Goal: Transaction & Acquisition: Purchase product/service

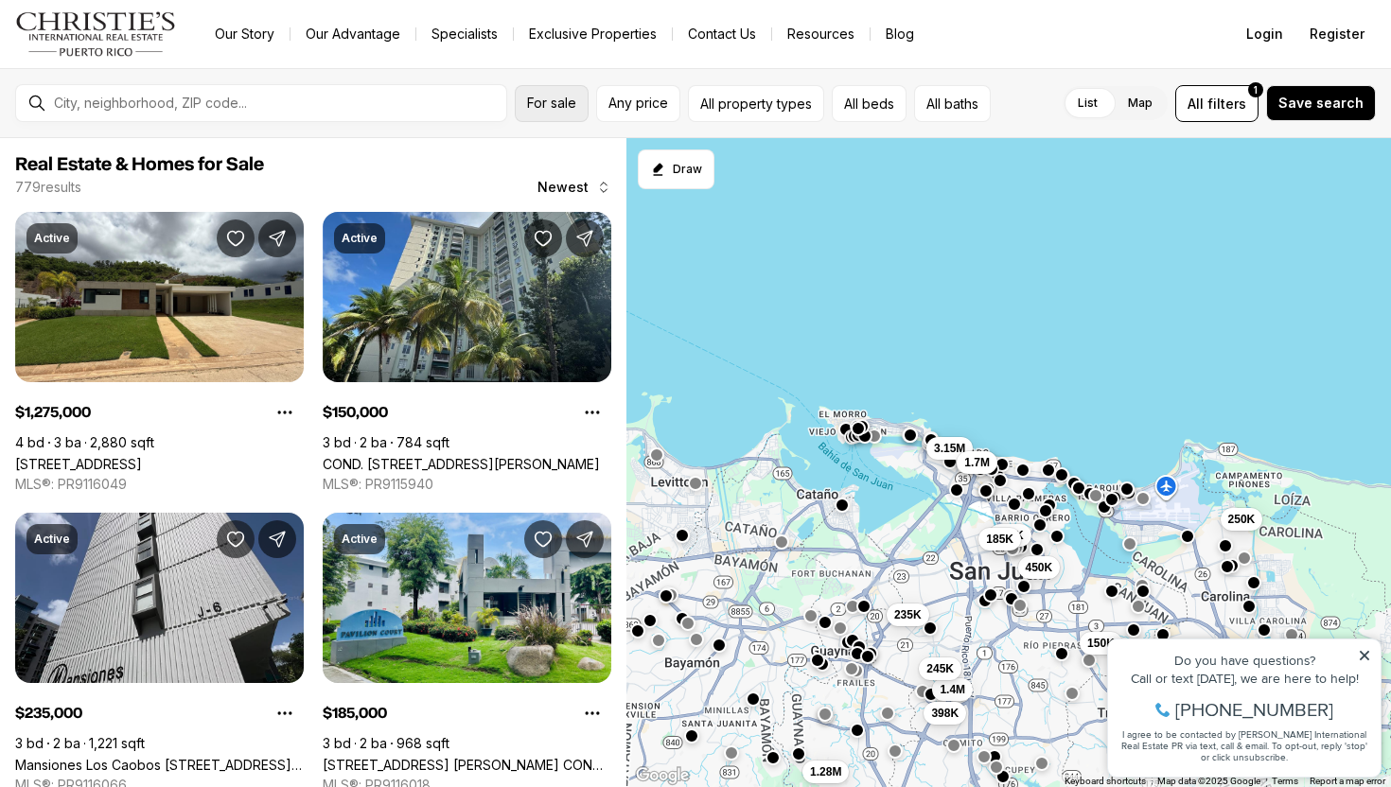
click at [551, 97] on span "For sale" at bounding box center [551, 103] width 49 height 15
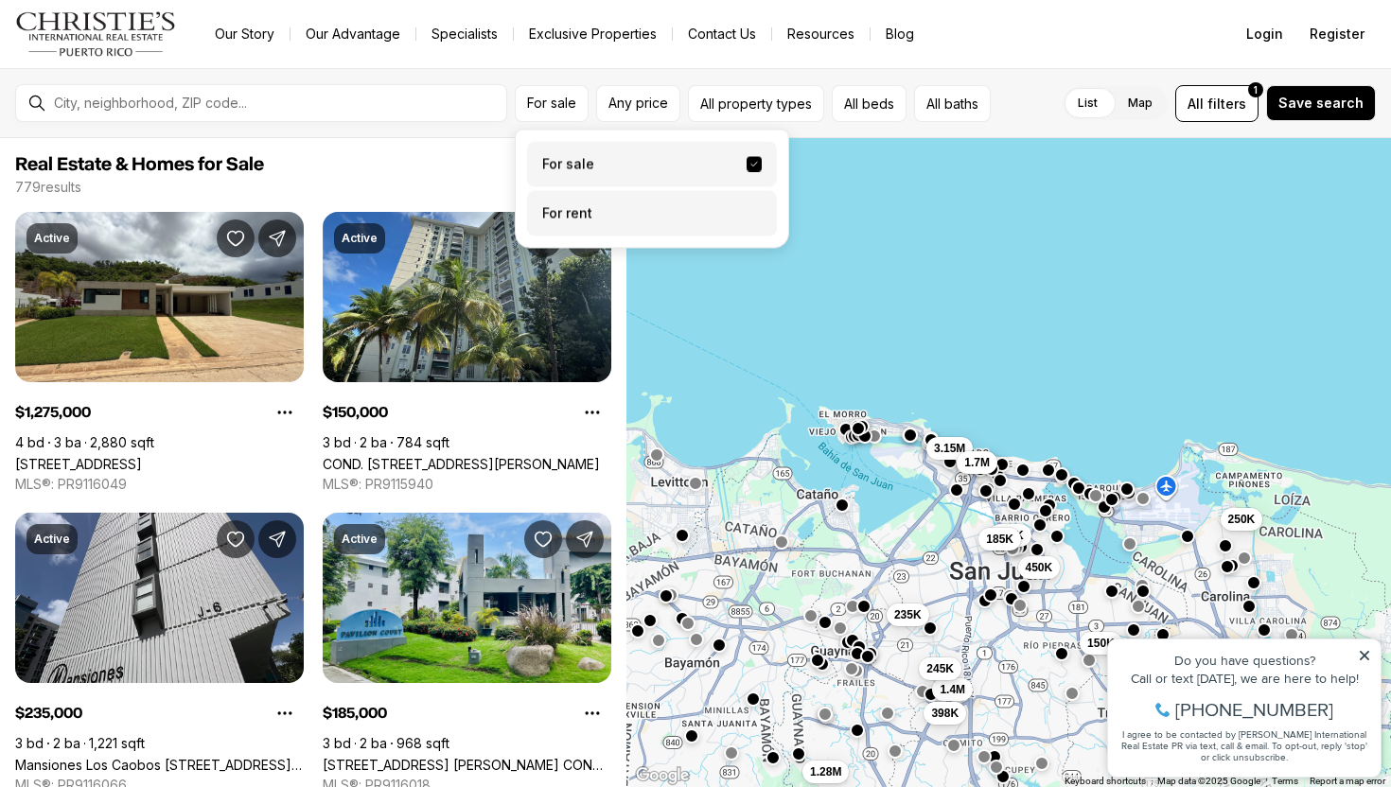
click at [609, 215] on label "For rent" at bounding box center [652, 213] width 250 height 45
click at [746, 206] on button "For rent" at bounding box center [753, 206] width 15 height 0
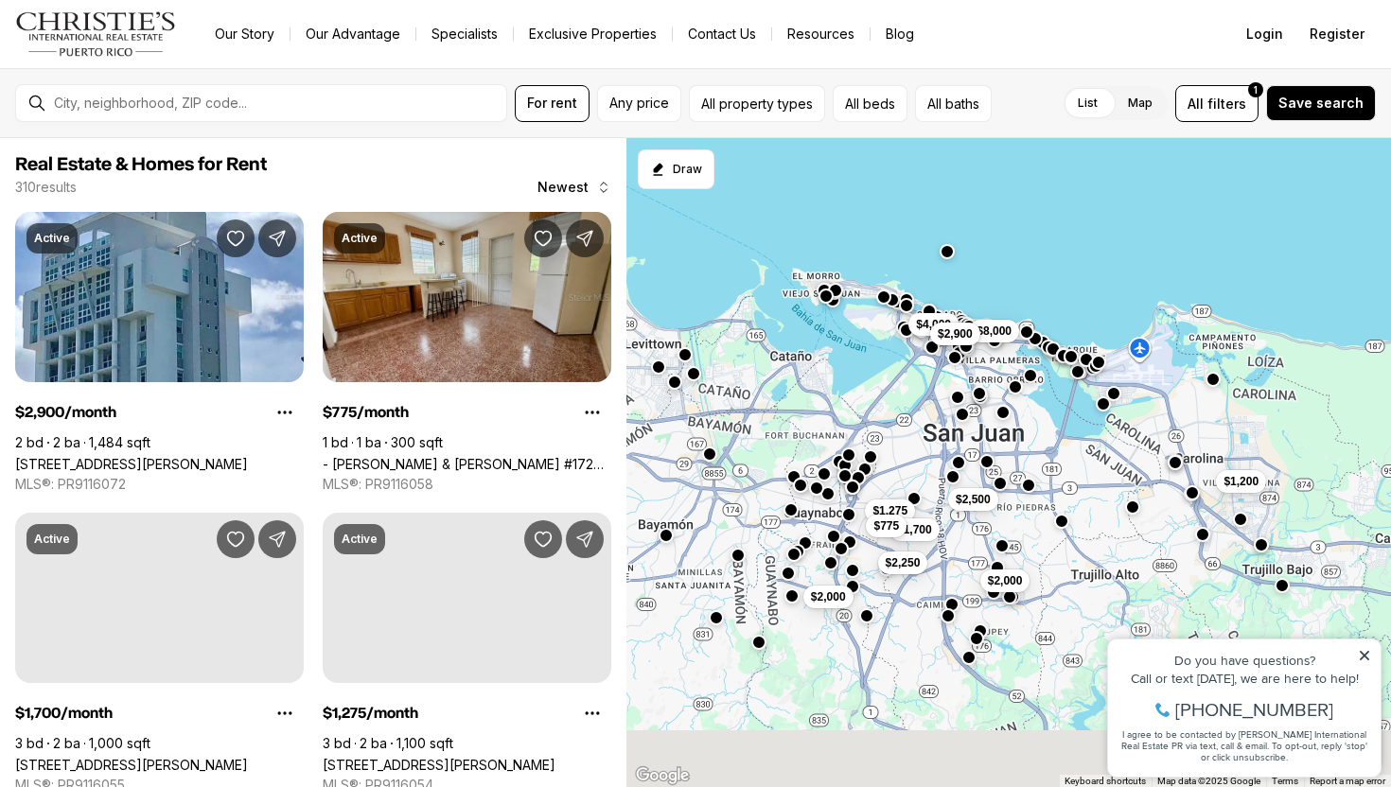
drag, startPoint x: 1009, startPoint y: 352, endPoint x: 973, endPoint y: 205, distance: 151.0
click at [973, 205] on div "$1,200 $2,500 $2,000 $8,000 $2,000 $1,275 $1,700 $775 $2,250 $4,000 $2,900" at bounding box center [1008, 463] width 765 height 650
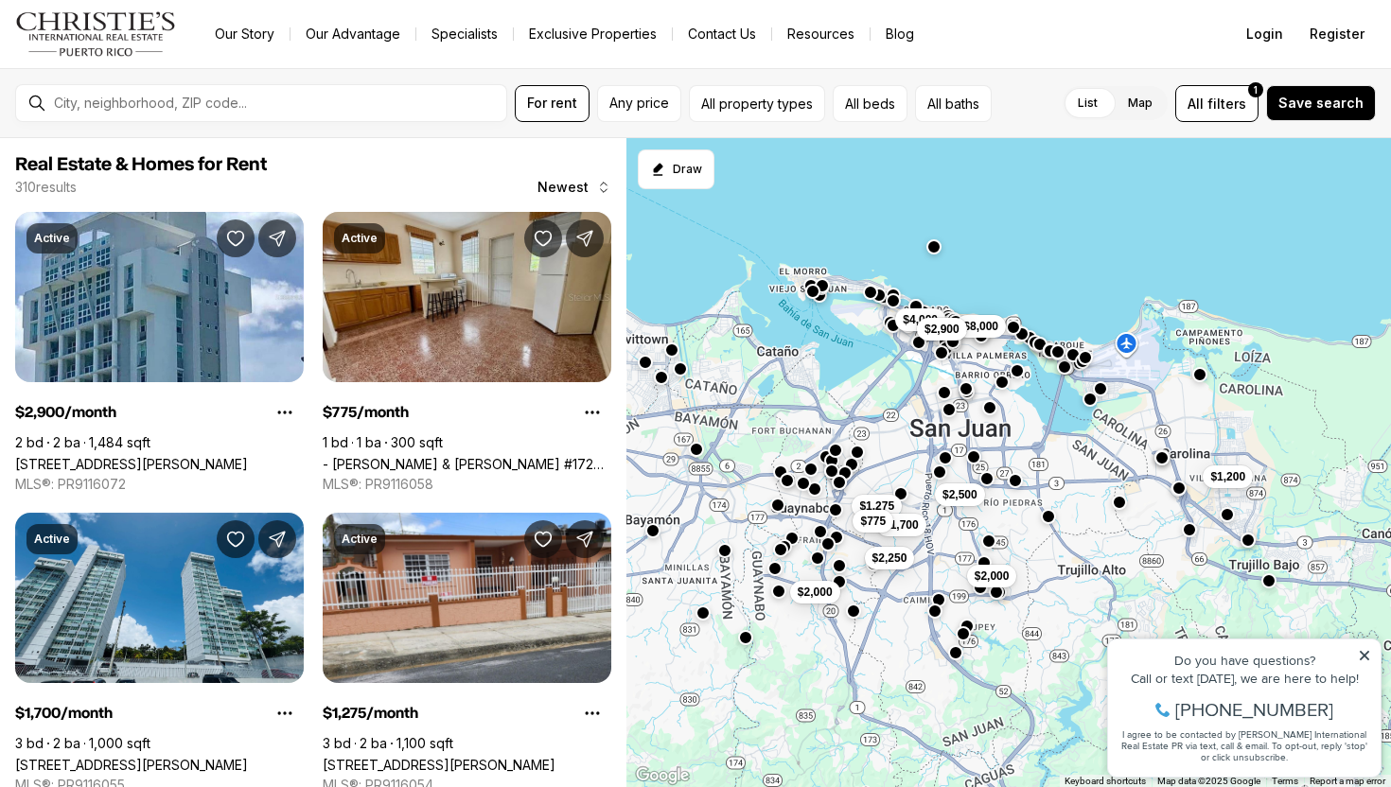
click at [973, 207] on div "$1,200 $2,500 $2,000 $8,000 $2,000 $1,275 $1,700 $775 $2,250 $4,000 $2,900" at bounding box center [1008, 463] width 765 height 650
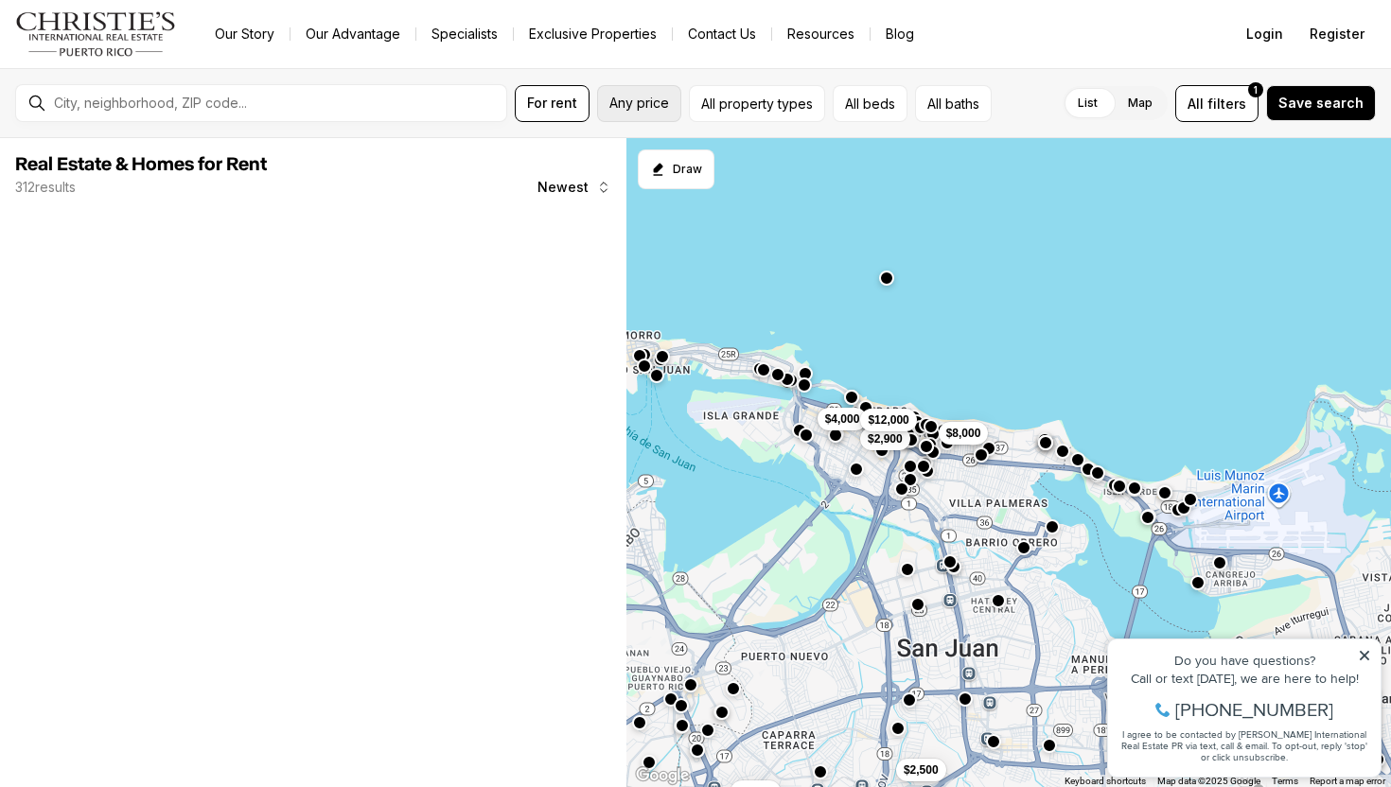
click at [651, 109] on span "Any price" at bounding box center [639, 103] width 60 height 15
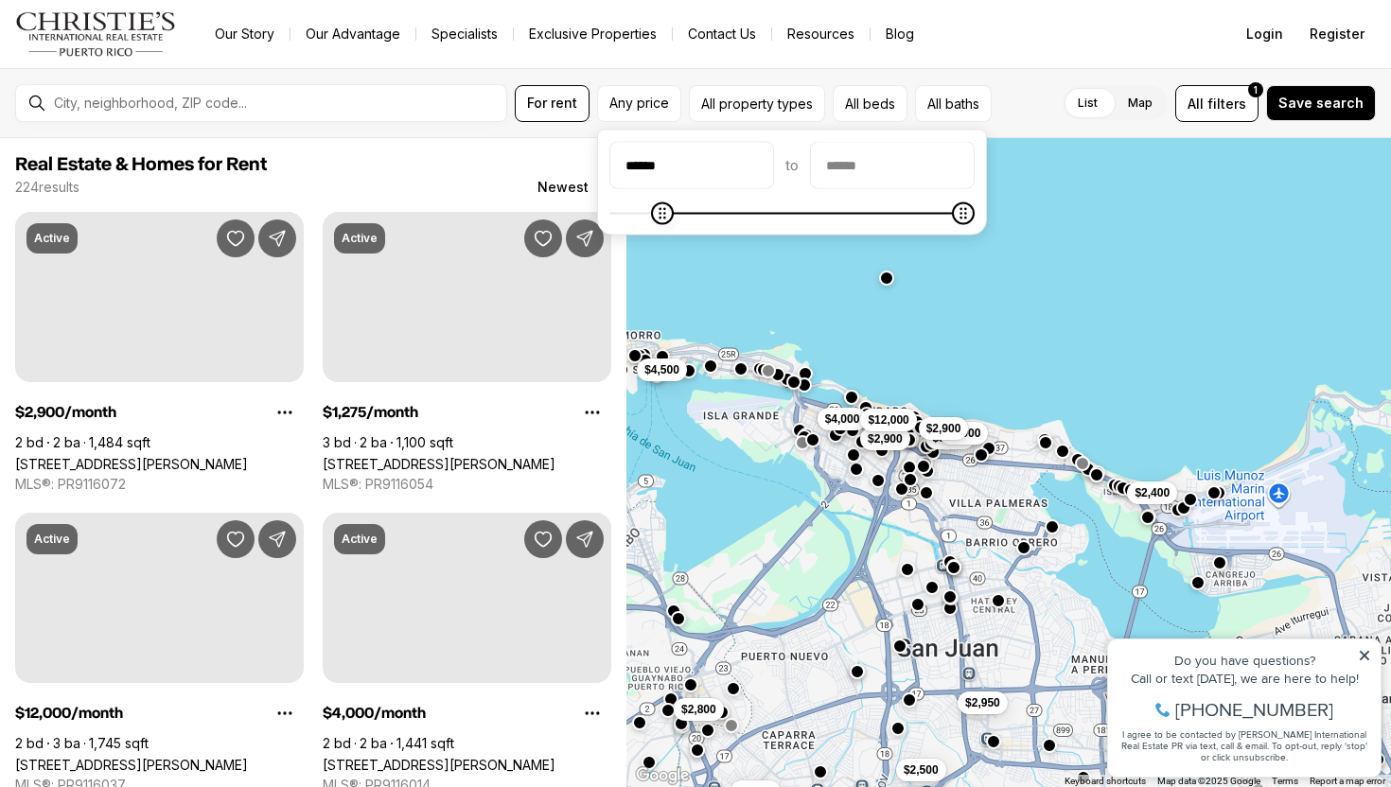
type input "****"
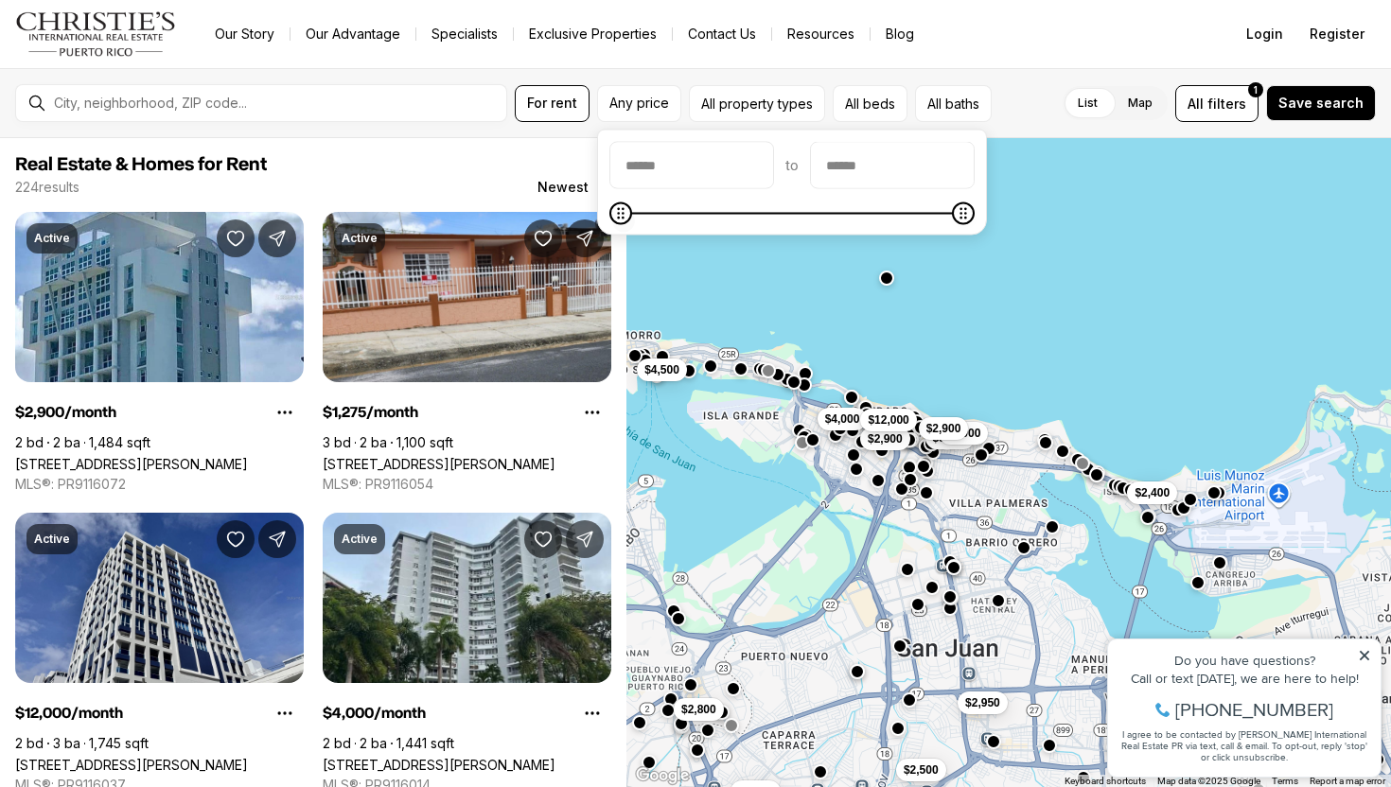
click at [613, 211] on icon "Minimum" at bounding box center [620, 213] width 15 height 15
click at [880, 181] on input "priceMax" at bounding box center [892, 165] width 163 height 45
click at [727, 173] on input "priceMin" at bounding box center [691, 165] width 163 height 45
click at [842, 177] on input "priceMax" at bounding box center [892, 165] width 163 height 45
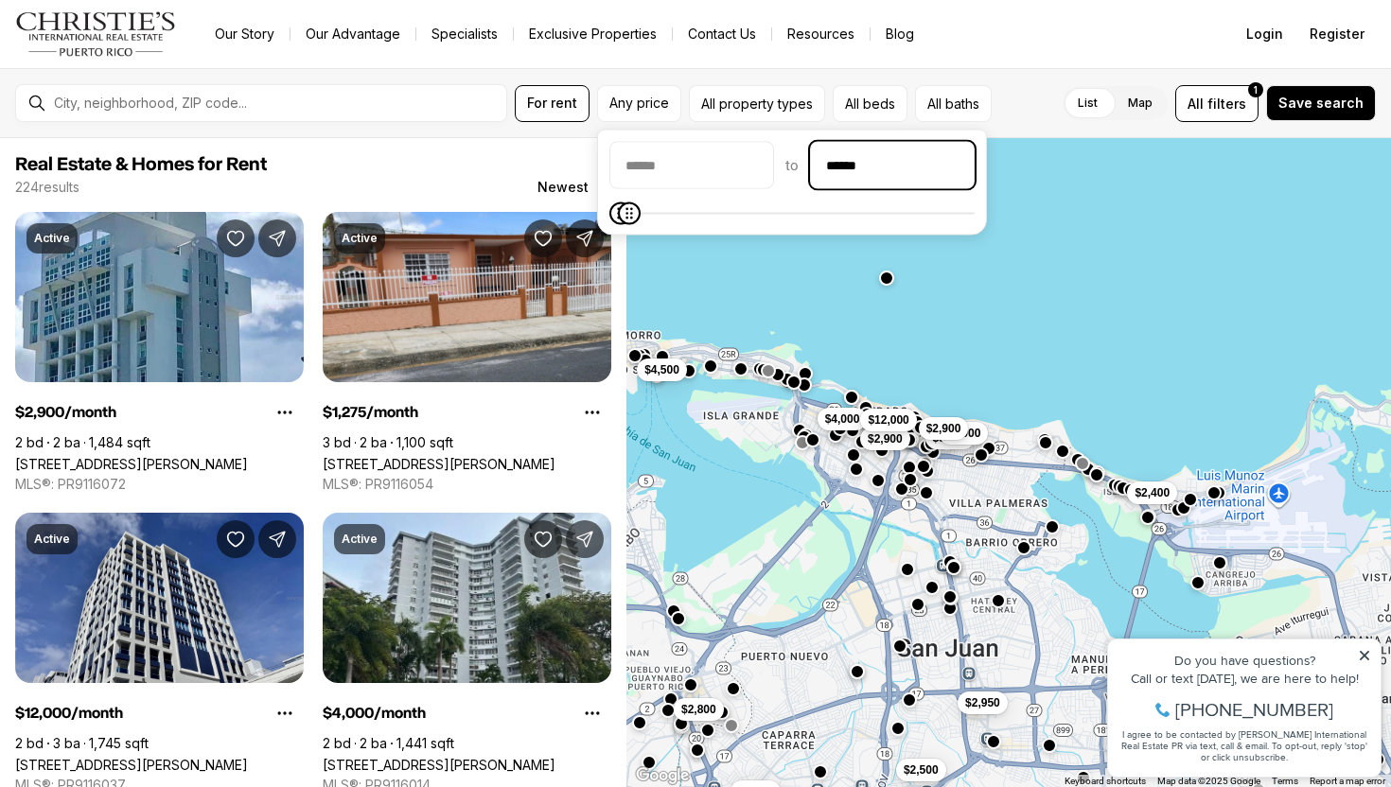
type input "******"
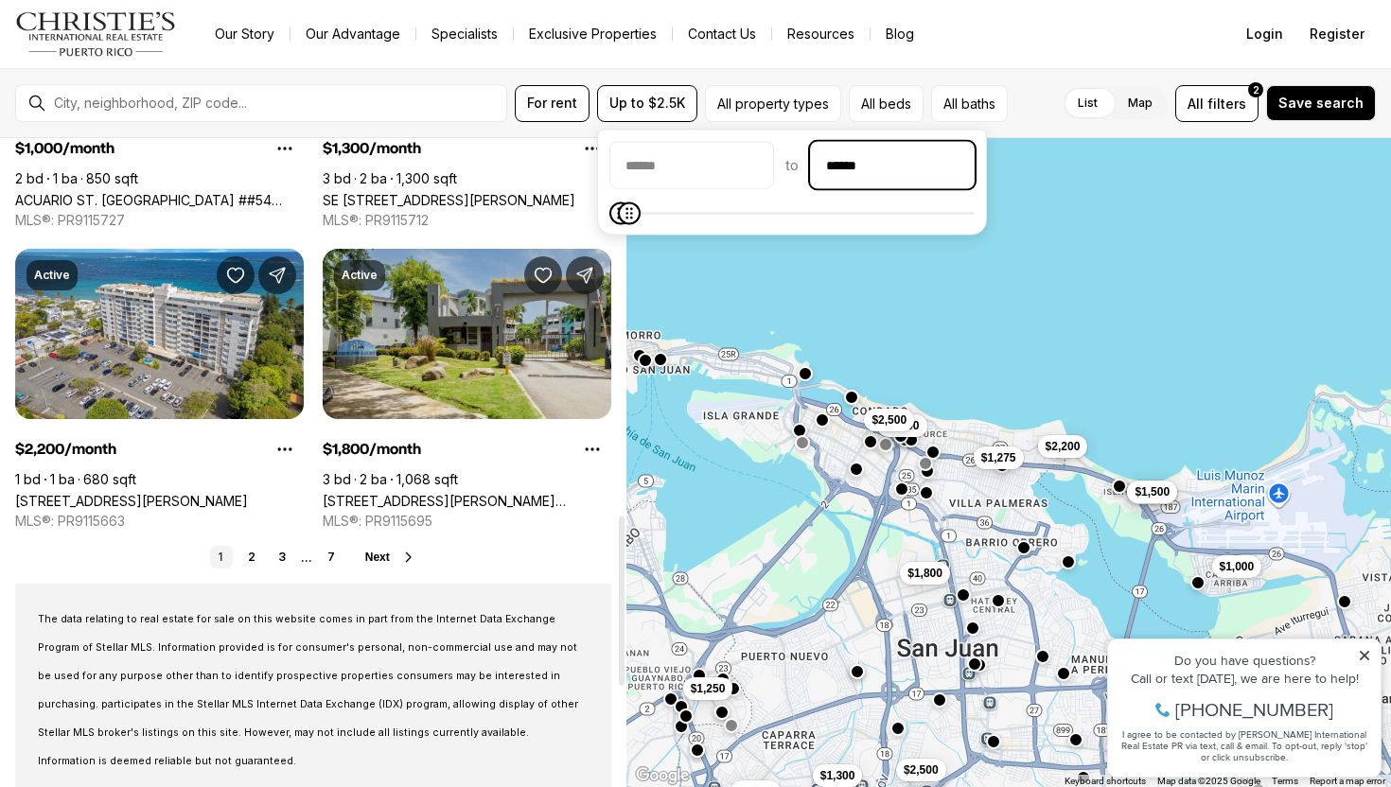
scroll to position [1486, 0]
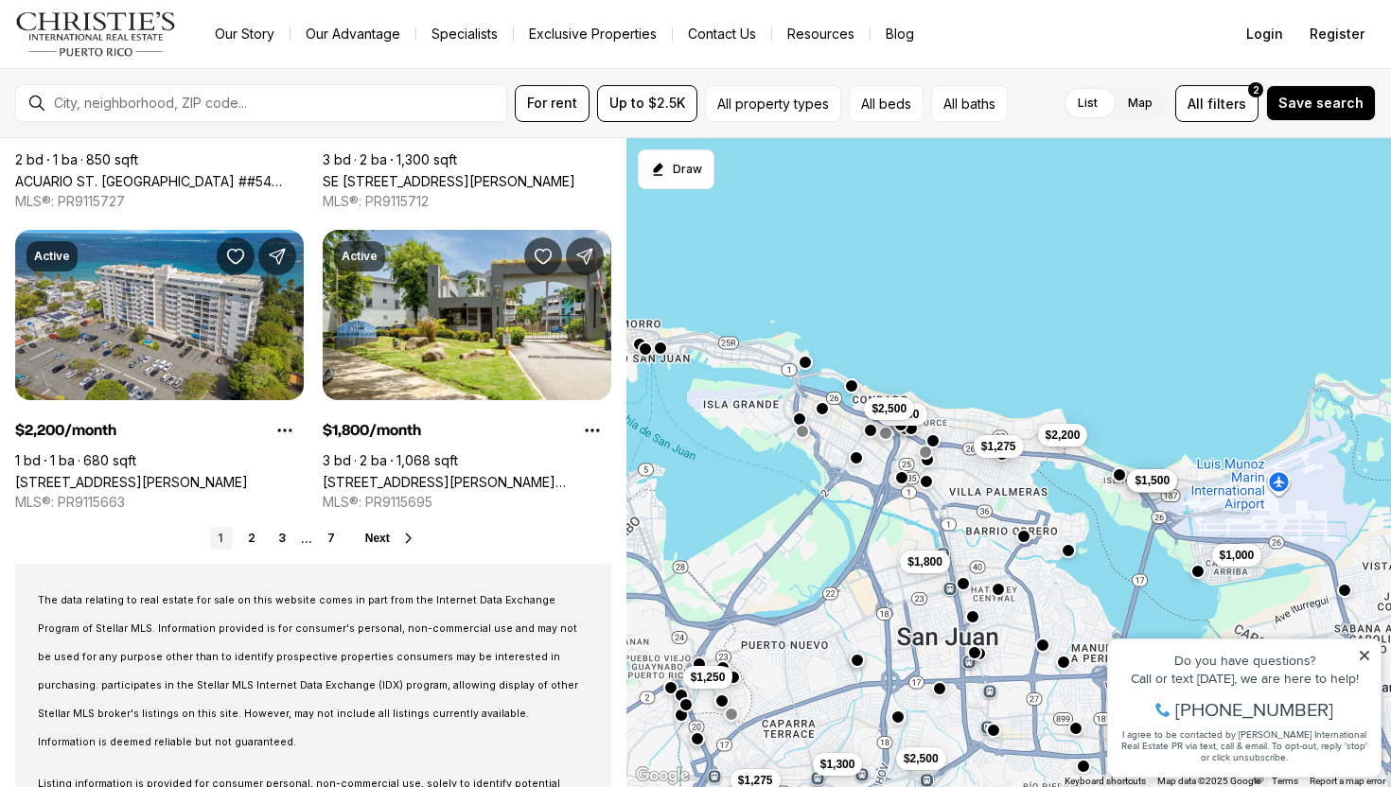
drag, startPoint x: 987, startPoint y: 514, endPoint x: 954, endPoint y: 395, distance: 123.7
click at [958, 397] on div "$1,000 $1,800 $2,500 $1,275 $2,400 $1,500 $1,275 $1,300 $1,800 $1,250 $2,500 $2…" at bounding box center [1008, 463] width 765 height 650
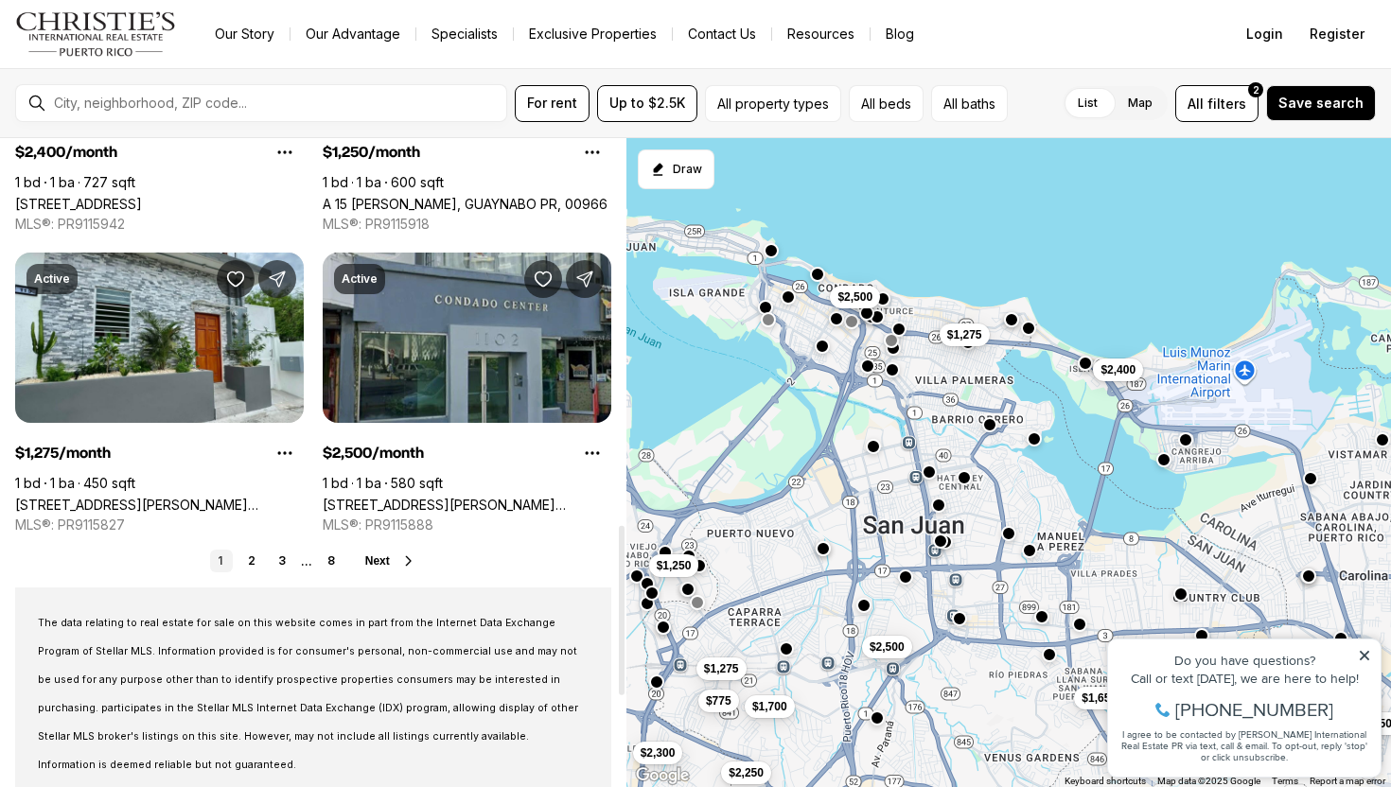
scroll to position [1481, 0]
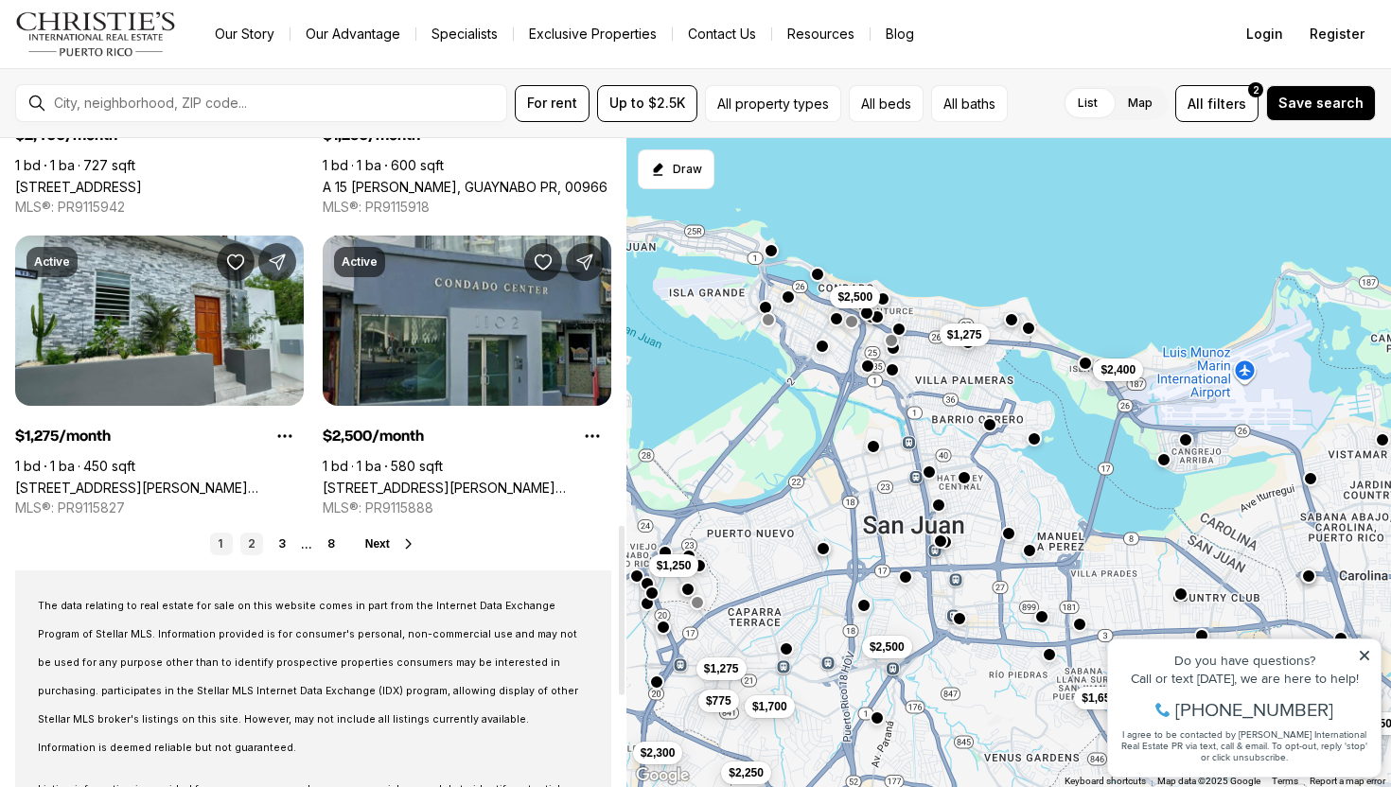
click at [254, 551] on link "2" at bounding box center [251, 544] width 23 height 23
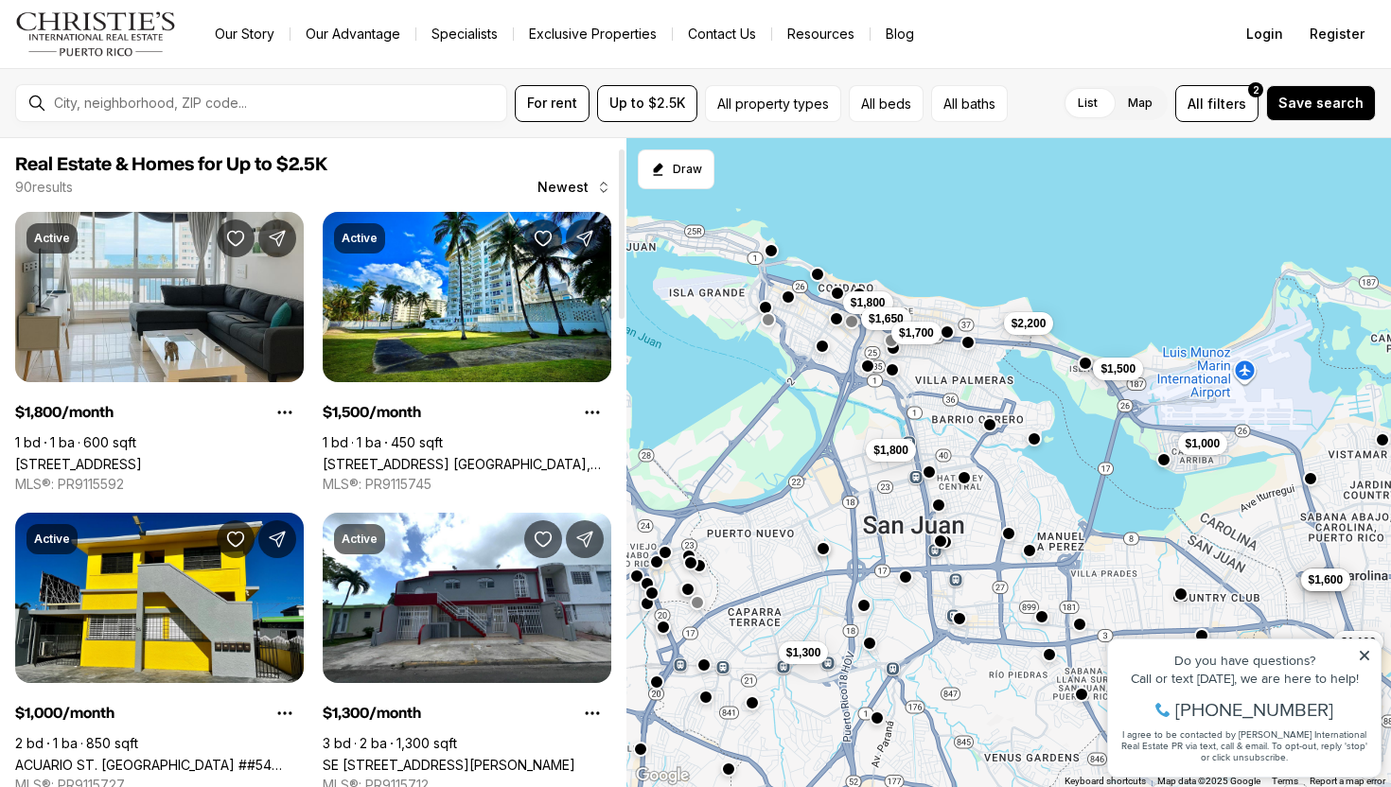
scroll to position [75, 0]
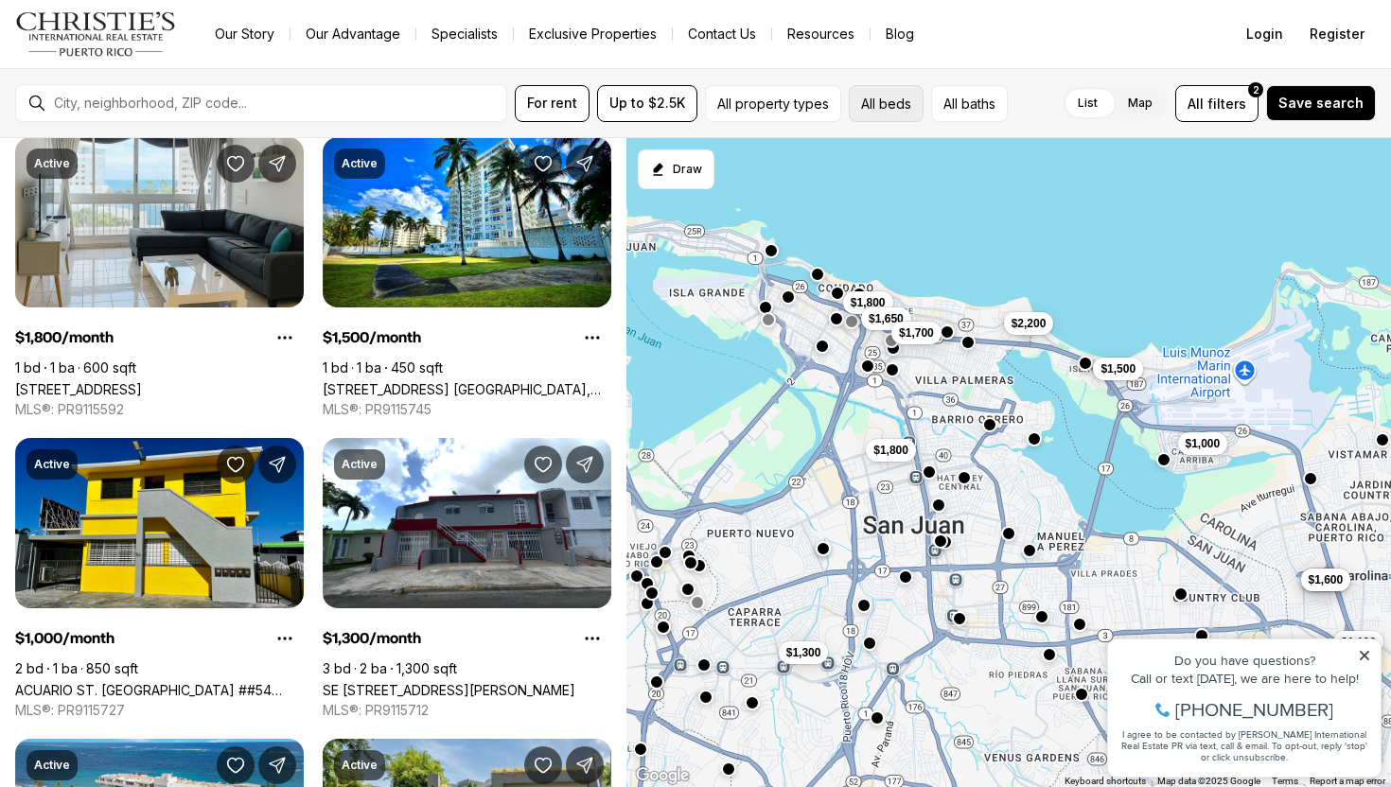
click at [885, 106] on button "All beds" at bounding box center [886, 103] width 75 height 37
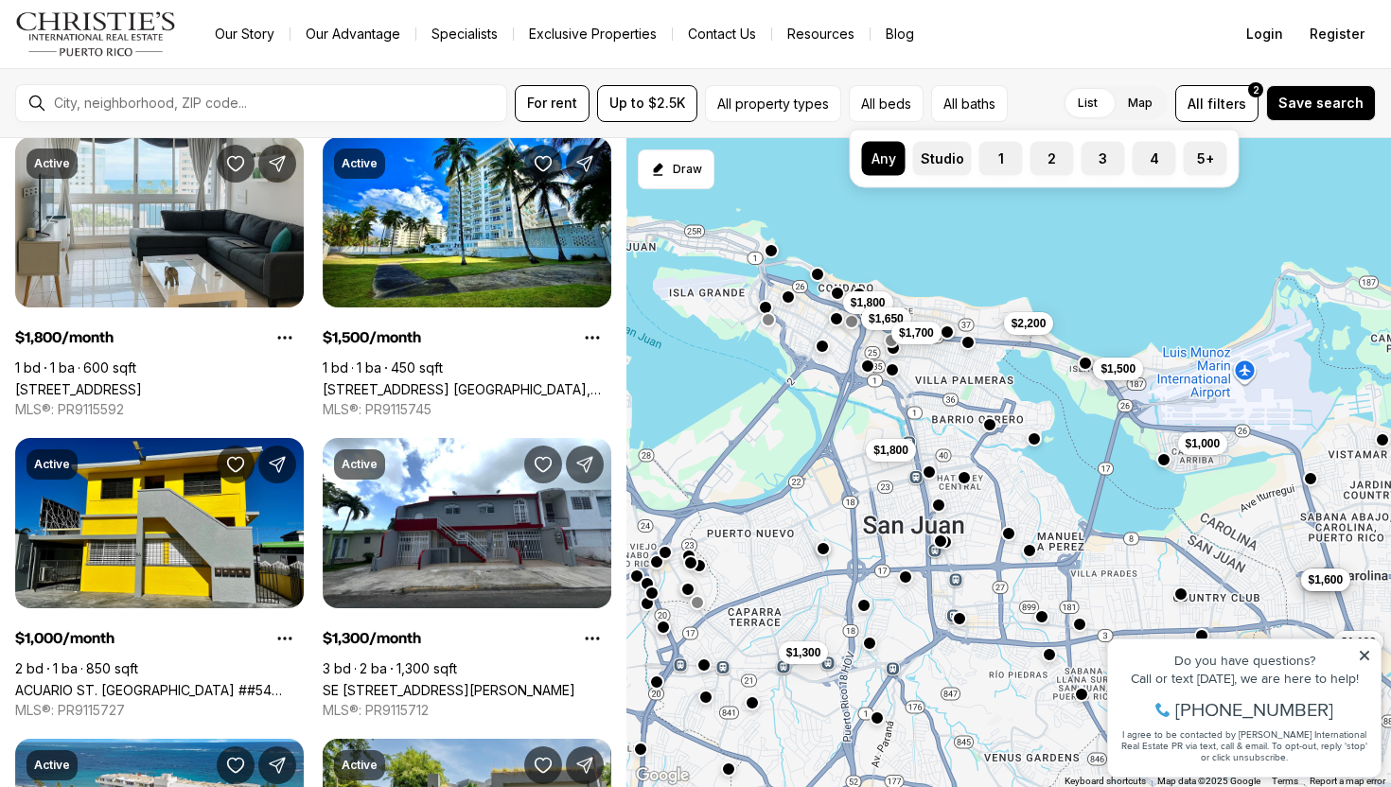
click at [1071, 160] on div "Any Studio 1 2 3 4 5+" at bounding box center [1044, 159] width 365 height 34
click at [1101, 159] on label "3" at bounding box center [1103, 159] width 44 height 34
click at [1100, 159] on button "3" at bounding box center [1090, 151] width 19 height 19
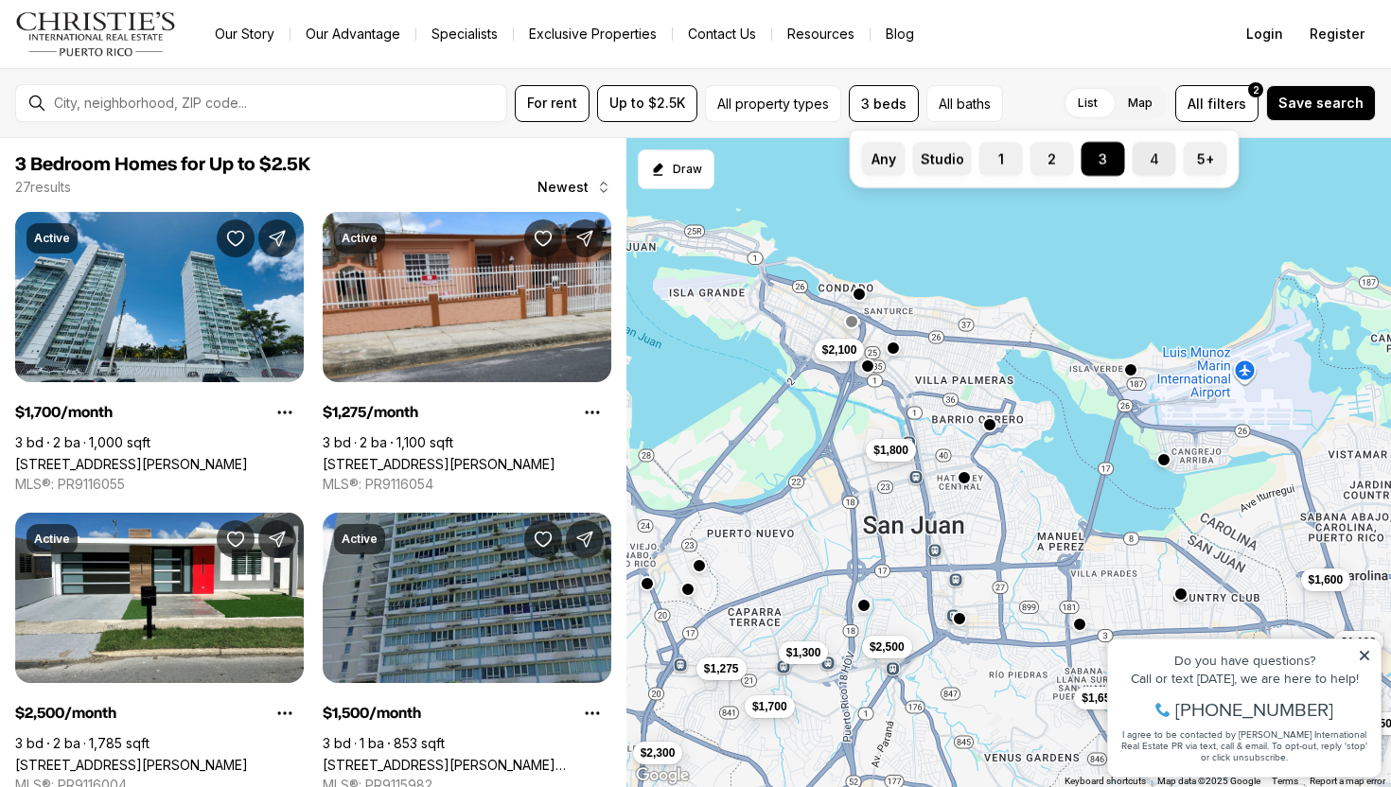
click at [1143, 170] on label "4" at bounding box center [1154, 159] width 44 height 34
click at [1143, 161] on button "4" at bounding box center [1141, 151] width 19 height 19
click at [1129, 204] on div "$1,800 $1,600 $2,500 $1,100 $1,500 $1,275 $1,300 $2,100 $1,650 $1,500 $2,300 $1…" at bounding box center [1008, 463] width 765 height 650
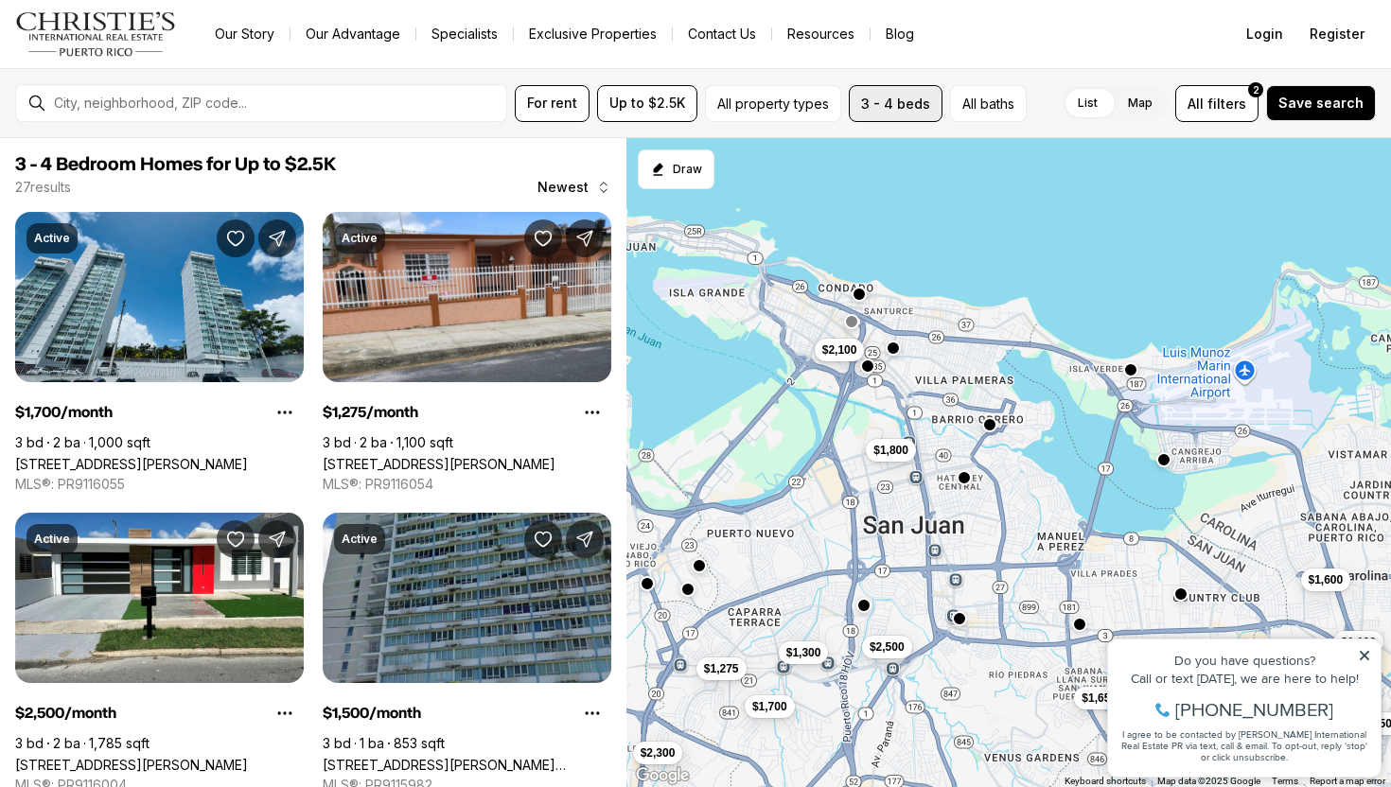
click at [907, 90] on button "3 - 4 beds" at bounding box center [896, 103] width 94 height 37
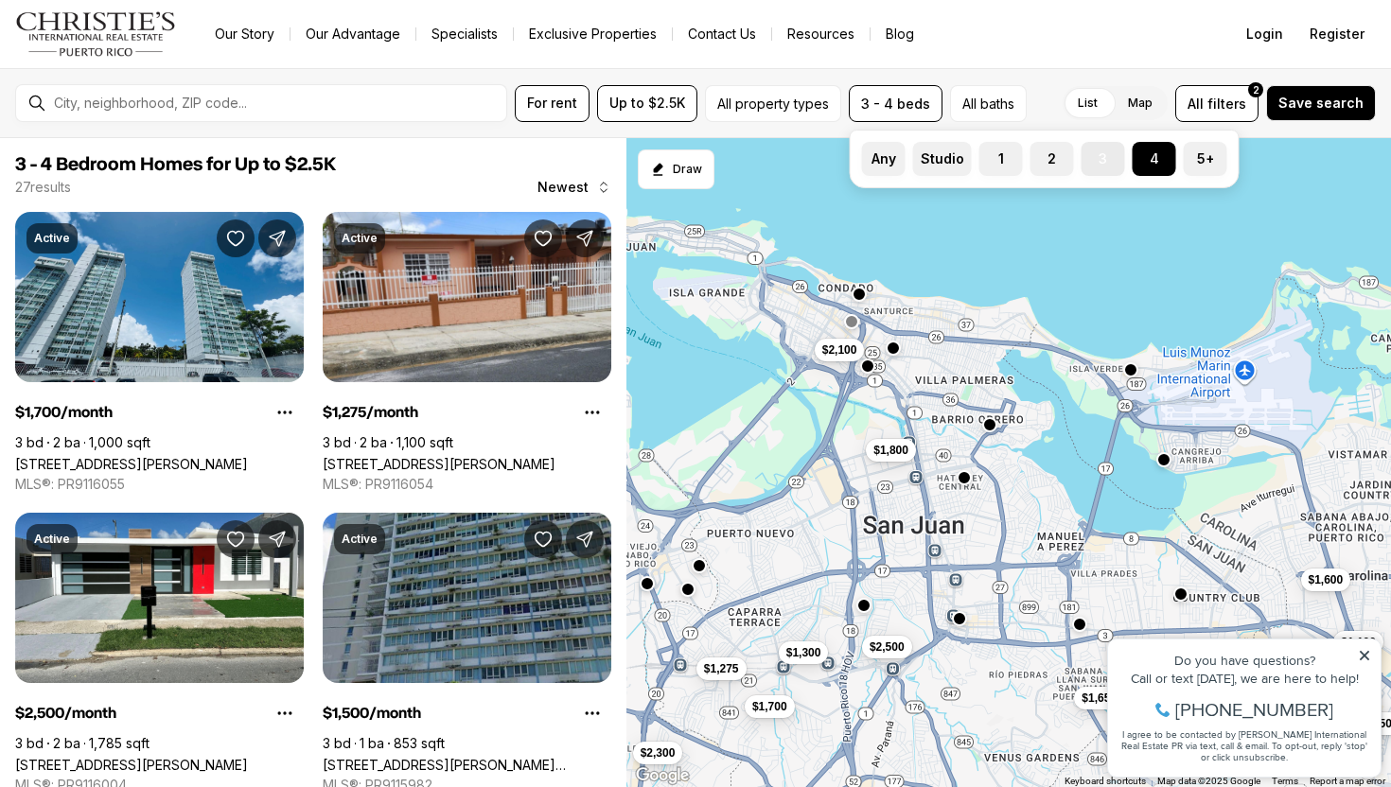
click at [1092, 158] on button "3" at bounding box center [1090, 151] width 19 height 19
click at [1019, 211] on div "$1,800 $1,600 $2,500 $1,100 $1,500 $1,275 $1,300 $2,100 $1,650 $1,500 $2,300 $1…" at bounding box center [1008, 463] width 765 height 650
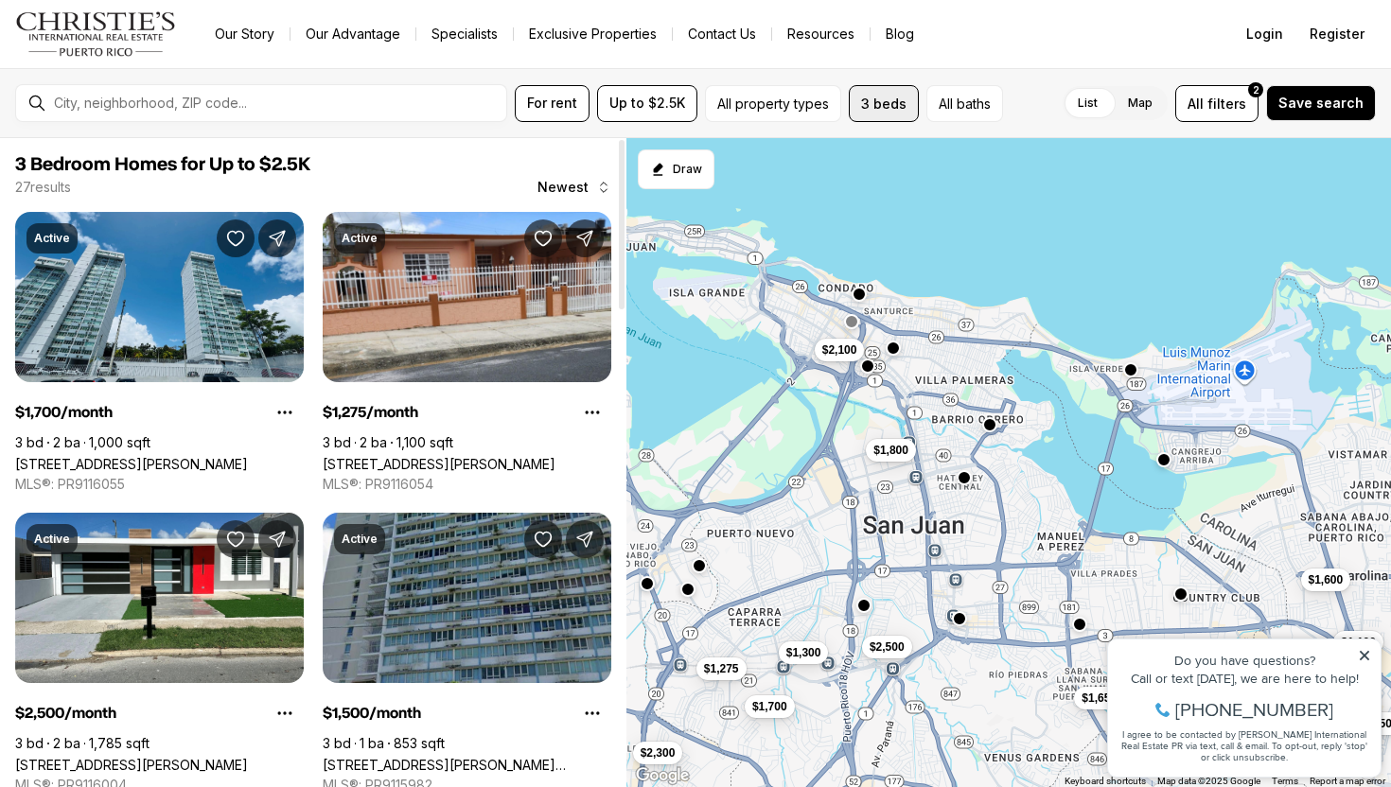
click at [880, 105] on button "3 beds" at bounding box center [884, 103] width 70 height 37
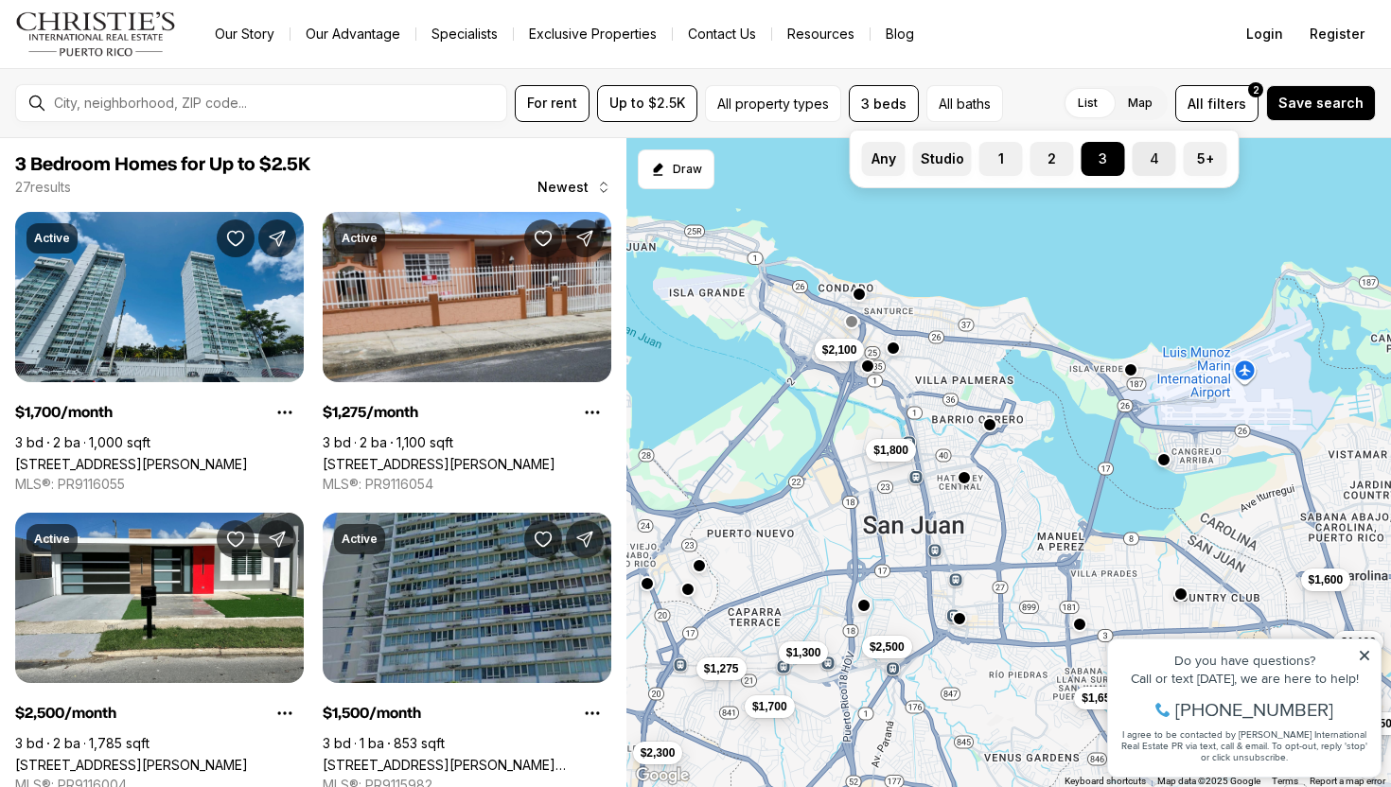
click at [1132, 155] on button "4" at bounding box center [1141, 151] width 19 height 19
click at [1104, 155] on label "3" at bounding box center [1103, 159] width 44 height 34
click at [1100, 155] on button "3" at bounding box center [1090, 151] width 19 height 19
click at [1133, 159] on button "4" at bounding box center [1141, 151] width 19 height 19
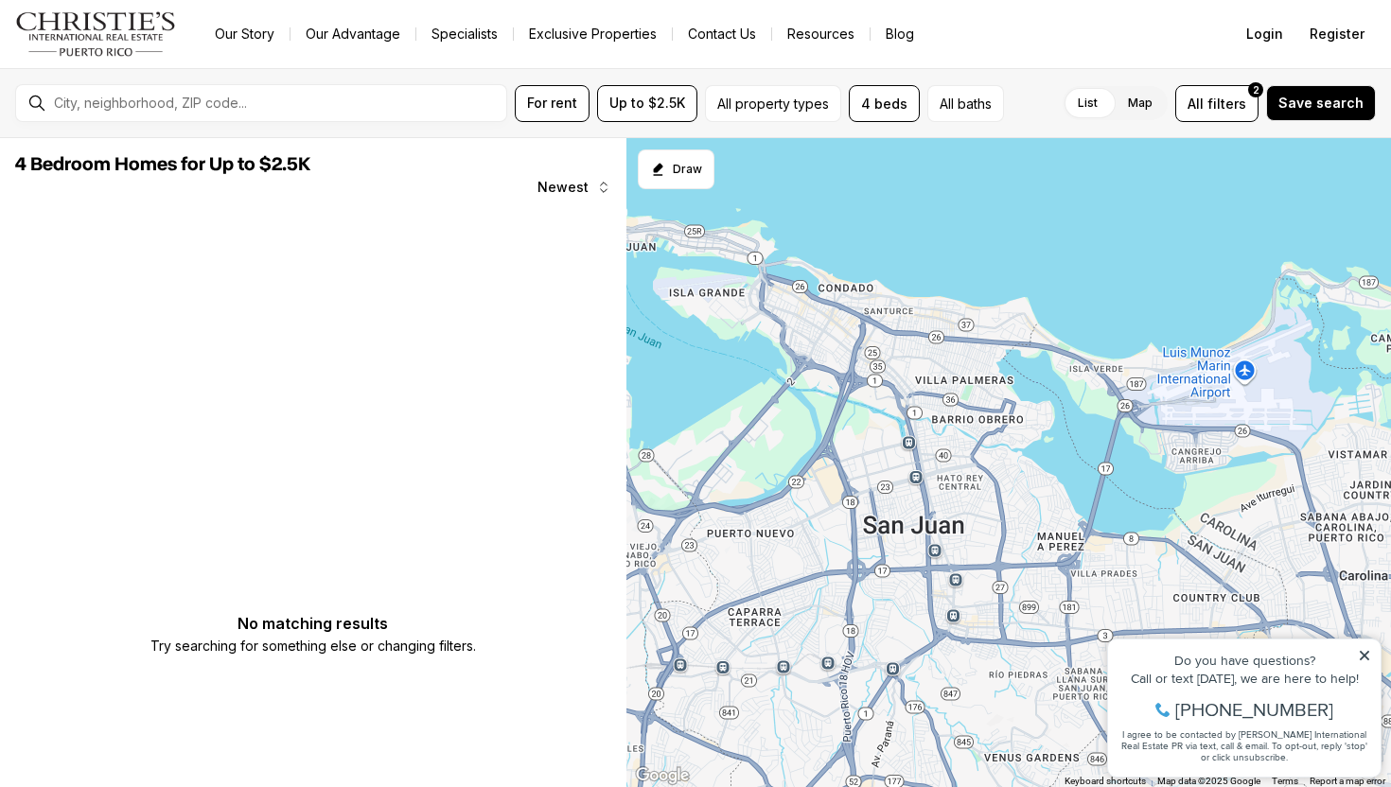
click at [985, 225] on div at bounding box center [1008, 463] width 765 height 650
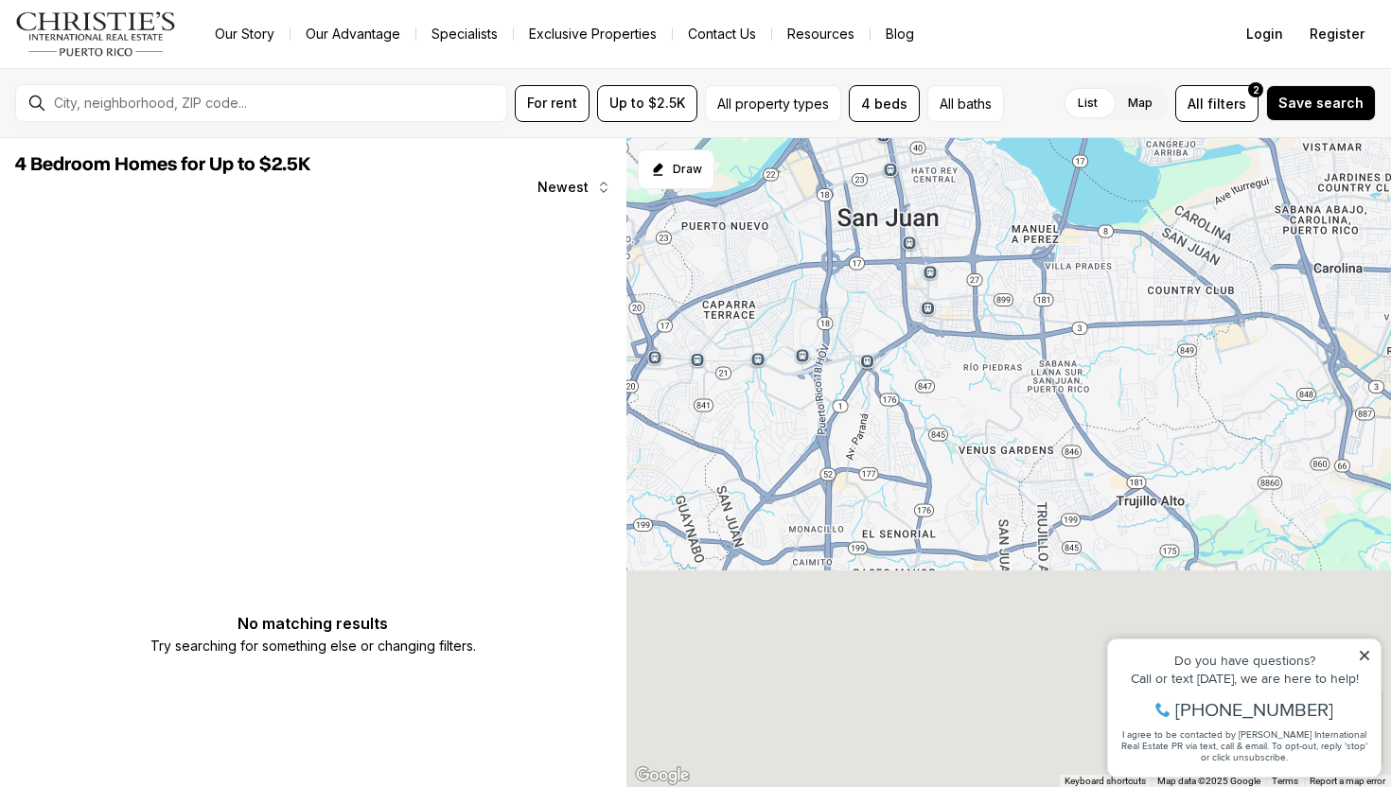
drag, startPoint x: 971, startPoint y: 456, endPoint x: 940, endPoint y: 122, distance: 335.3
click at [940, 121] on div "For rent Up to $2.5K All property types 4 beds All baths List Map List Map All …" at bounding box center [695, 427] width 1391 height 719
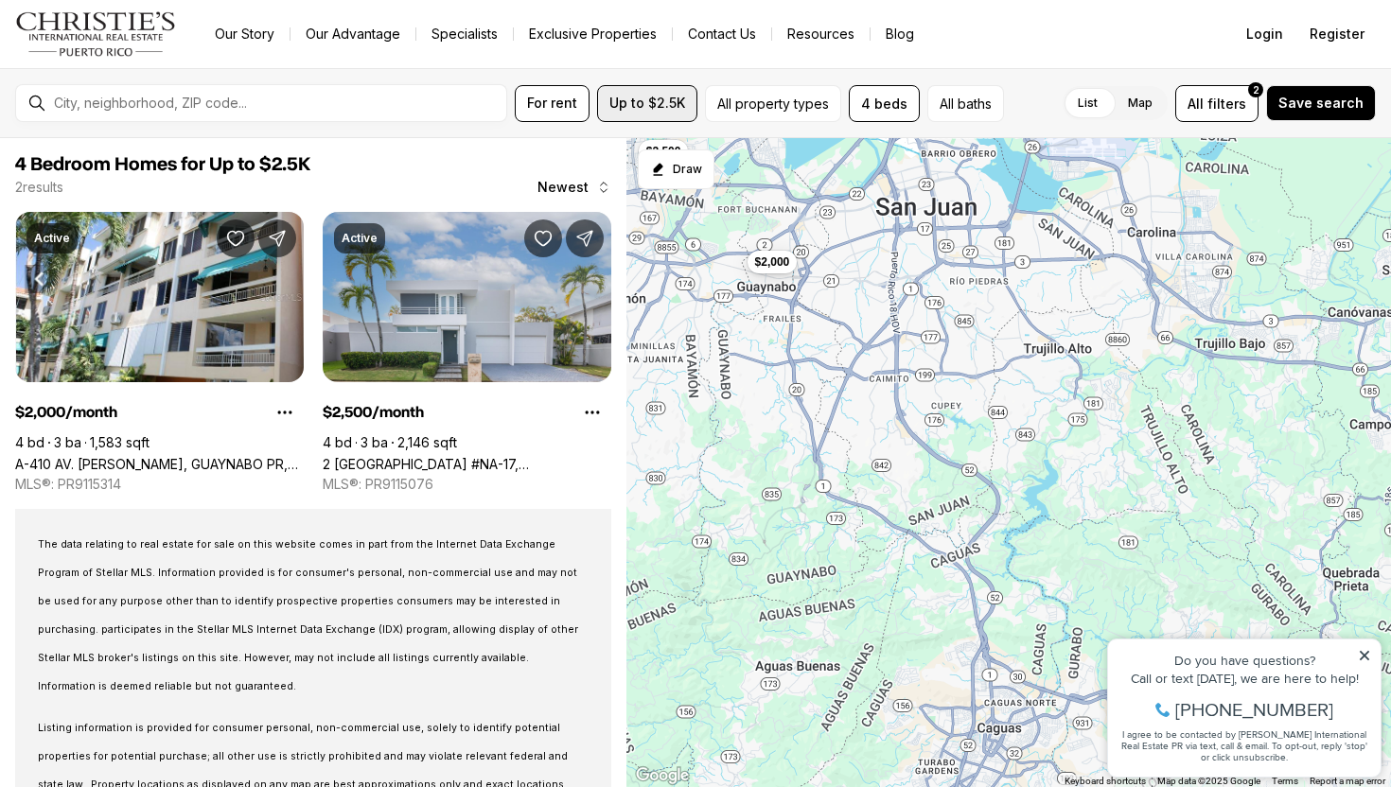
click at [661, 92] on button "Up to $2.5K" at bounding box center [647, 103] width 100 height 37
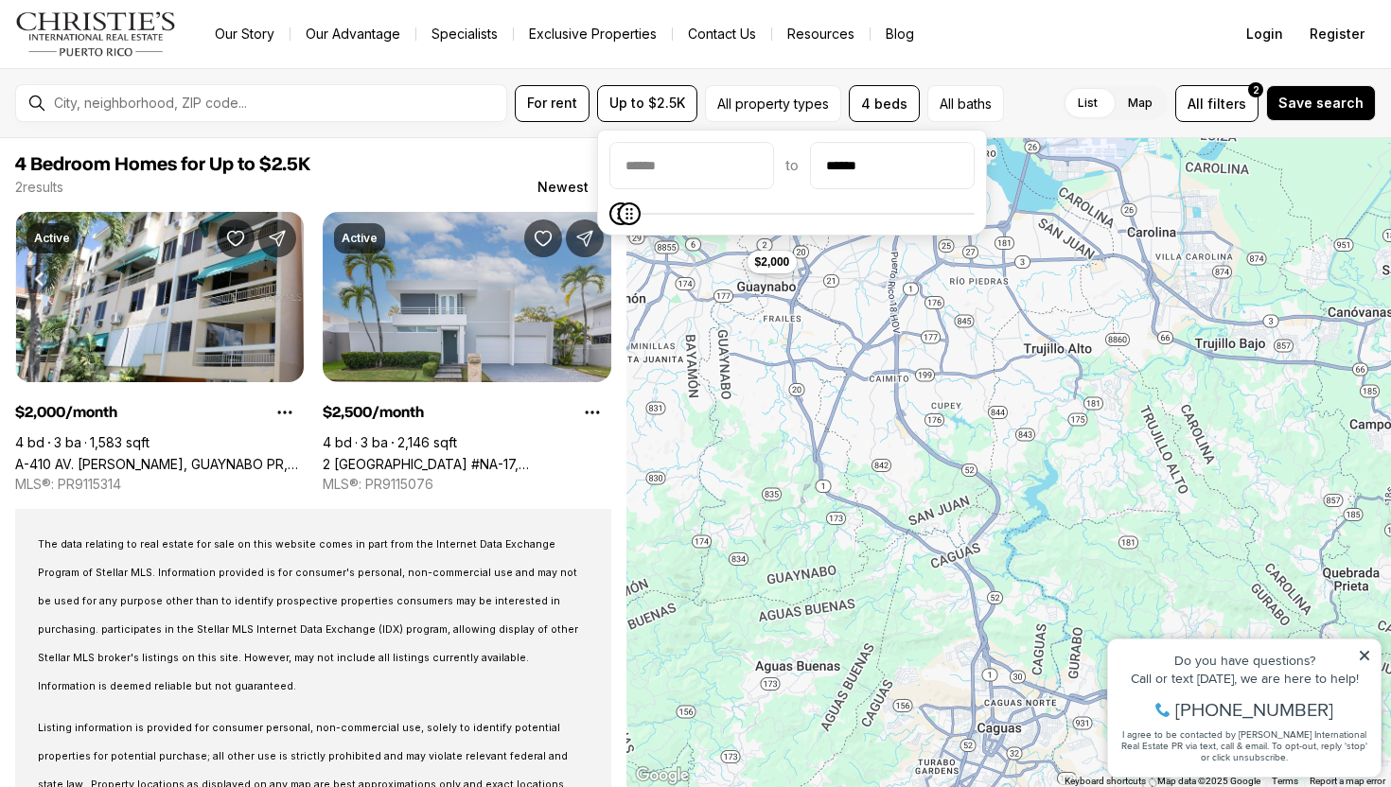
click at [864, 362] on div "$2,000 $2,500" at bounding box center [1008, 463] width 765 height 650
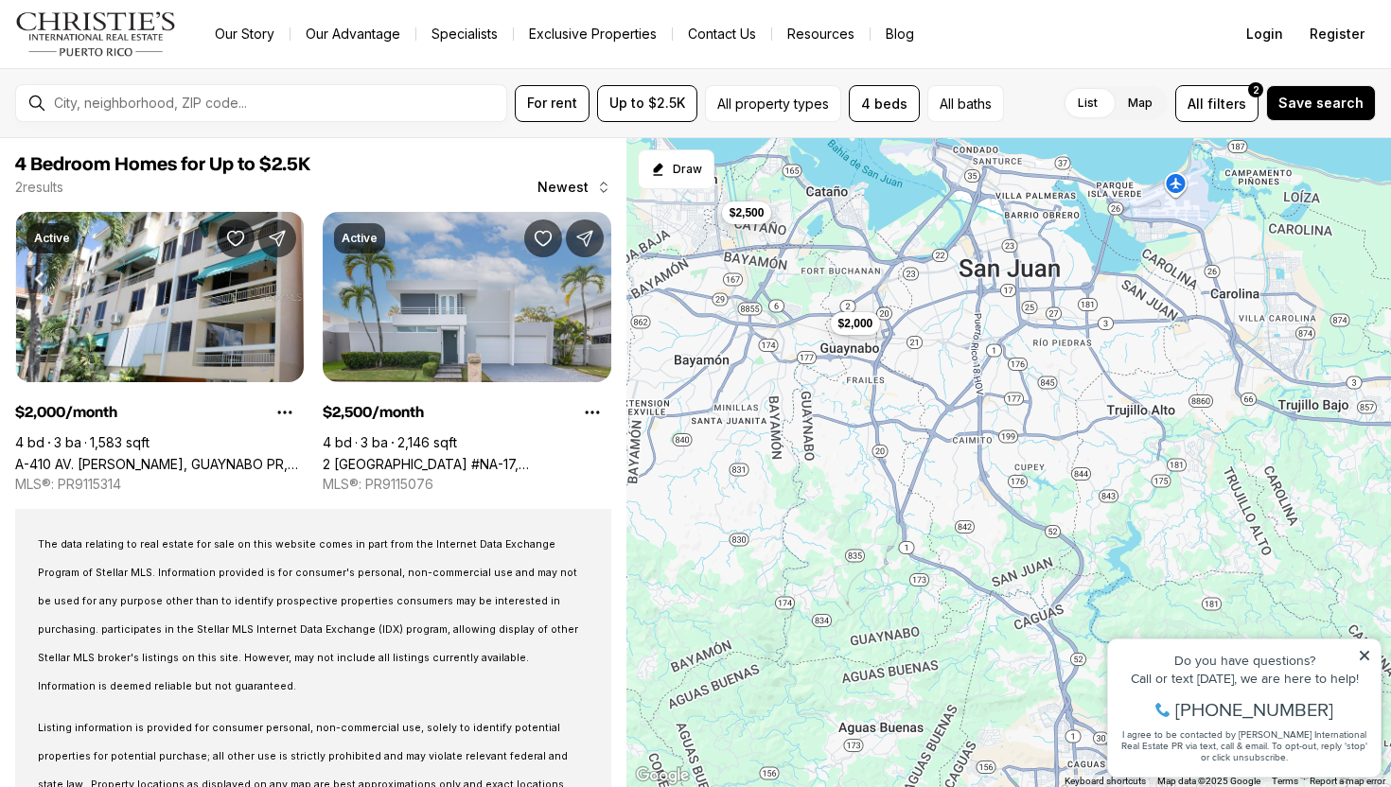
drag, startPoint x: 826, startPoint y: 315, endPoint x: 911, endPoint y: 373, distance: 102.9
click at [911, 373] on div "$2,000 $2,500" at bounding box center [1008, 463] width 765 height 650
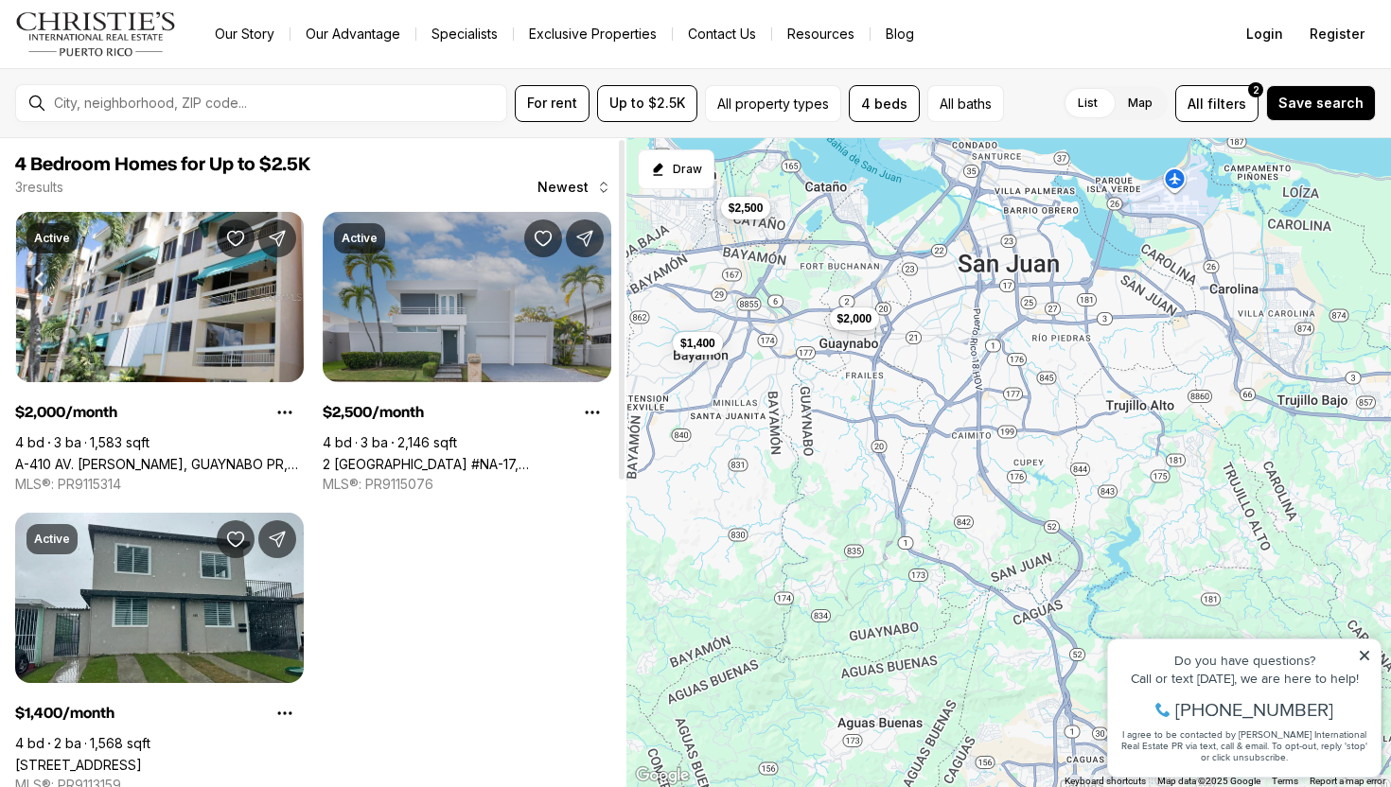
click at [519, 456] on link "2 [GEOGRAPHIC_DATA] #NA-17, [PERSON_NAME], 00962" at bounding box center [467, 464] width 289 height 16
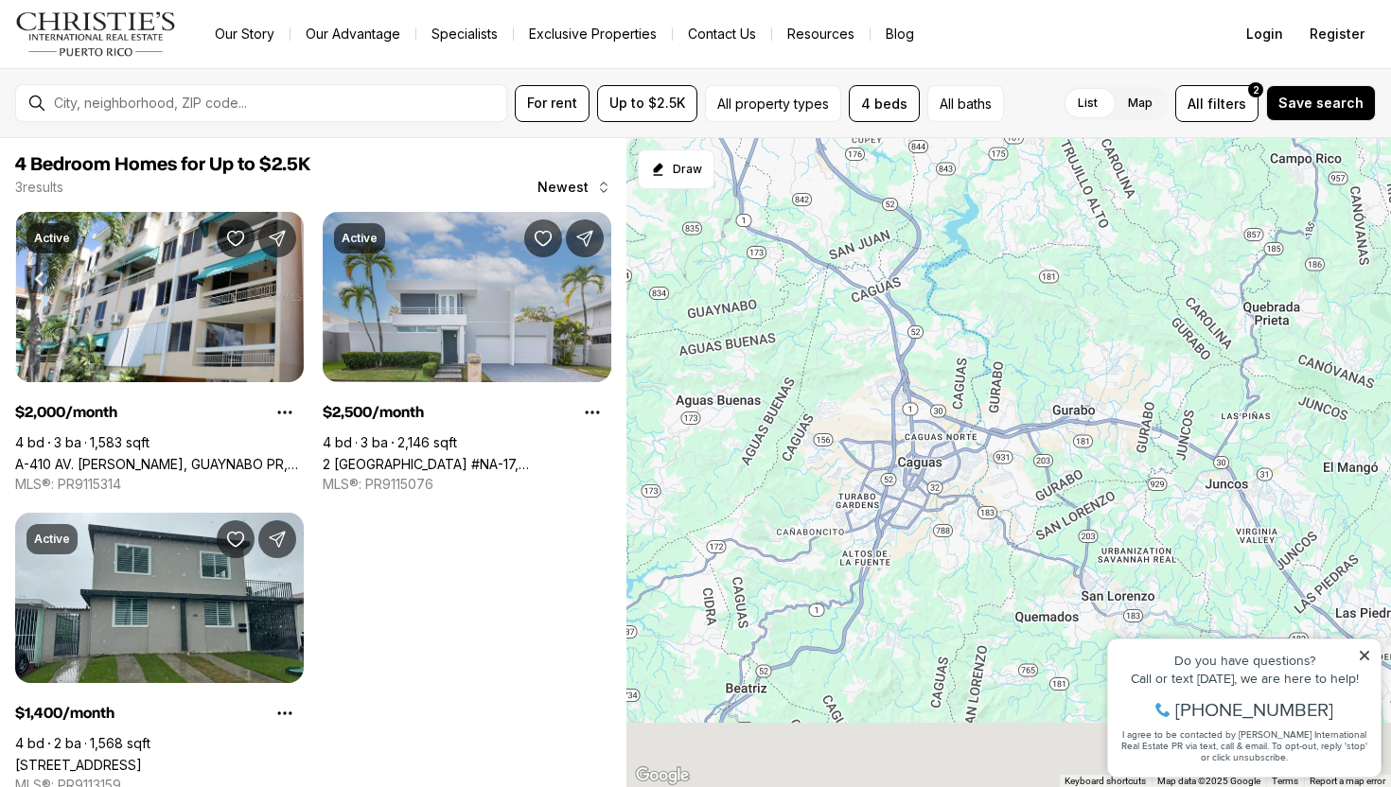
drag, startPoint x: 1090, startPoint y: 538, endPoint x: 922, endPoint y: 208, distance: 370.2
click at [922, 208] on div "$2,000 $2,500 $1,400" at bounding box center [1008, 463] width 765 height 650
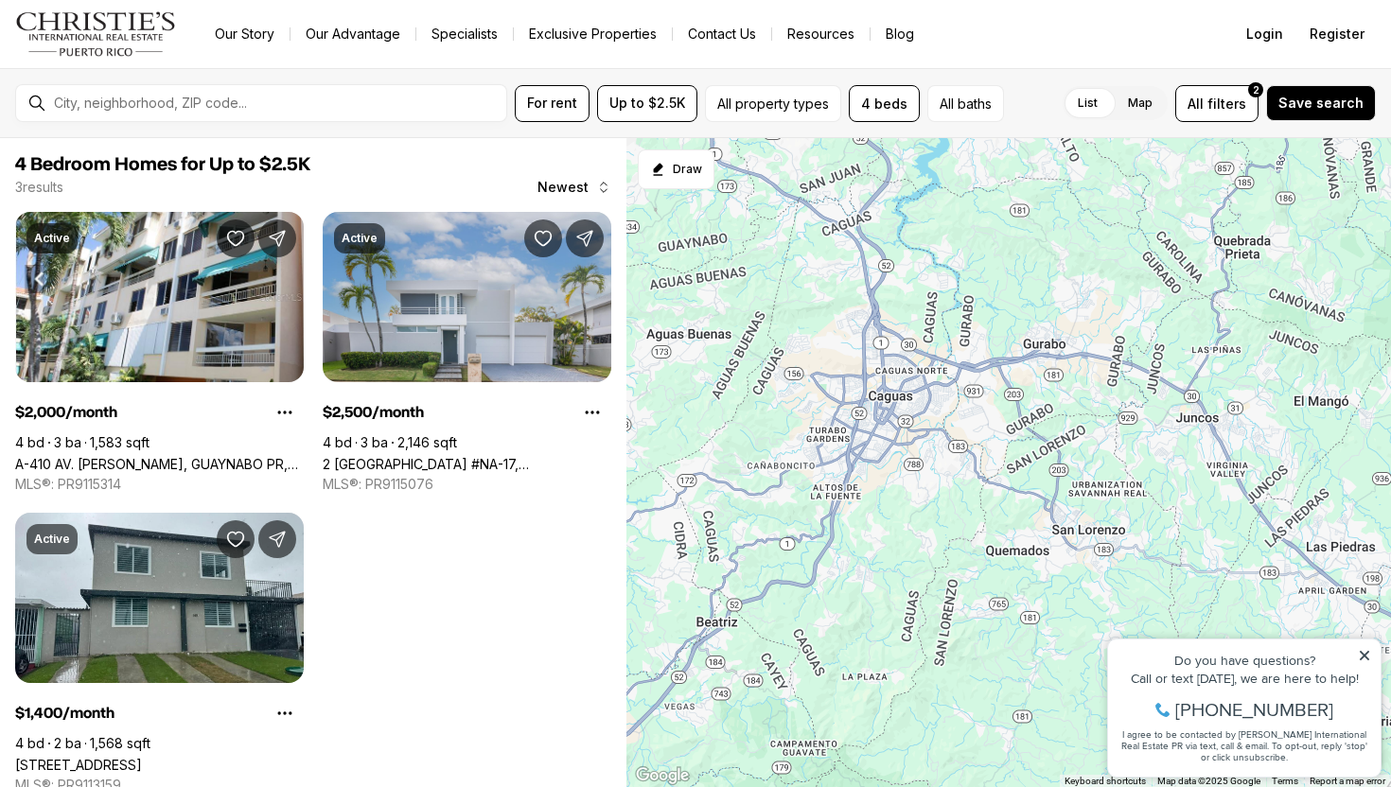
drag, startPoint x: 1020, startPoint y: 415, endPoint x: 1008, endPoint y: 312, distance: 103.9
click at [1008, 312] on div at bounding box center [1008, 463] width 765 height 650
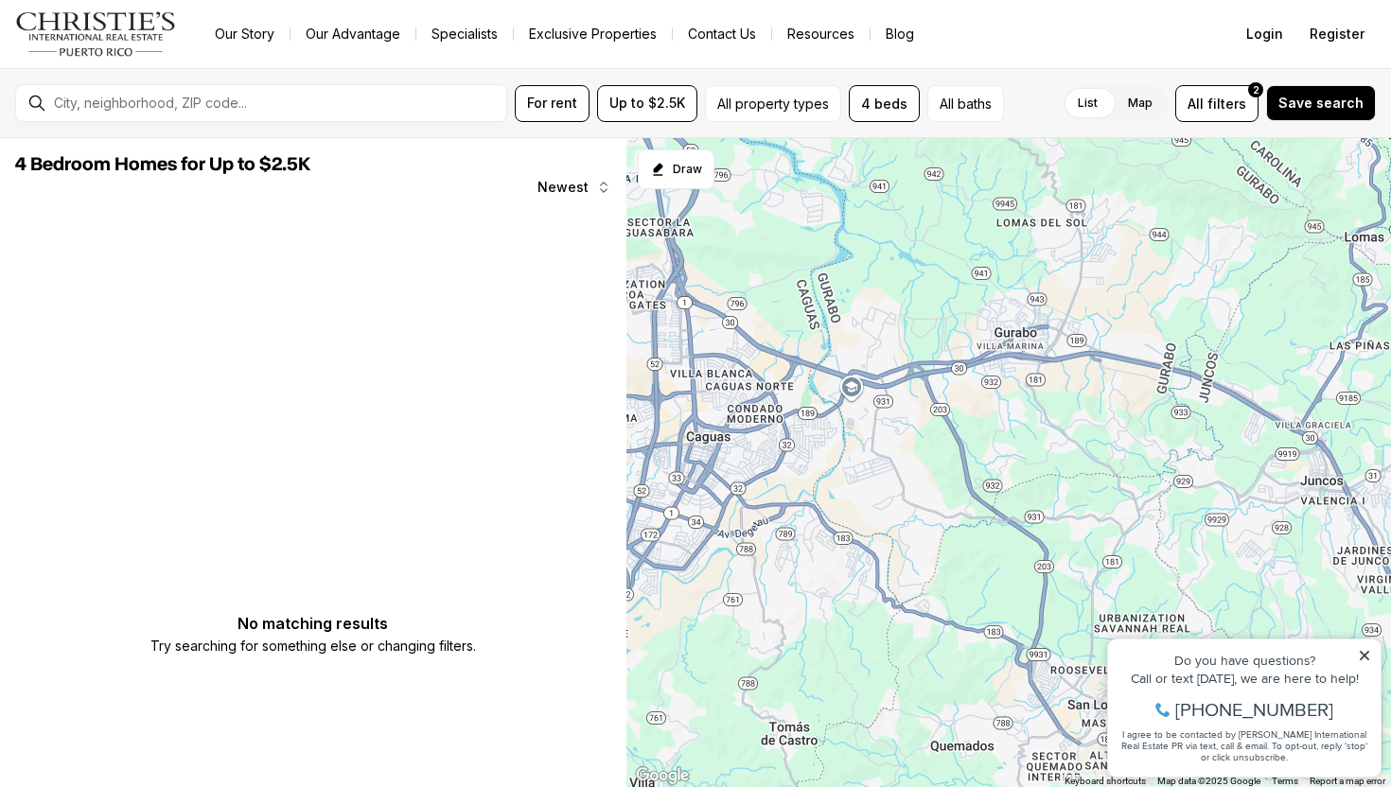
drag, startPoint x: 1120, startPoint y: 269, endPoint x: 1051, endPoint y: 309, distance: 80.2
click at [1051, 309] on div at bounding box center [1008, 463] width 765 height 650
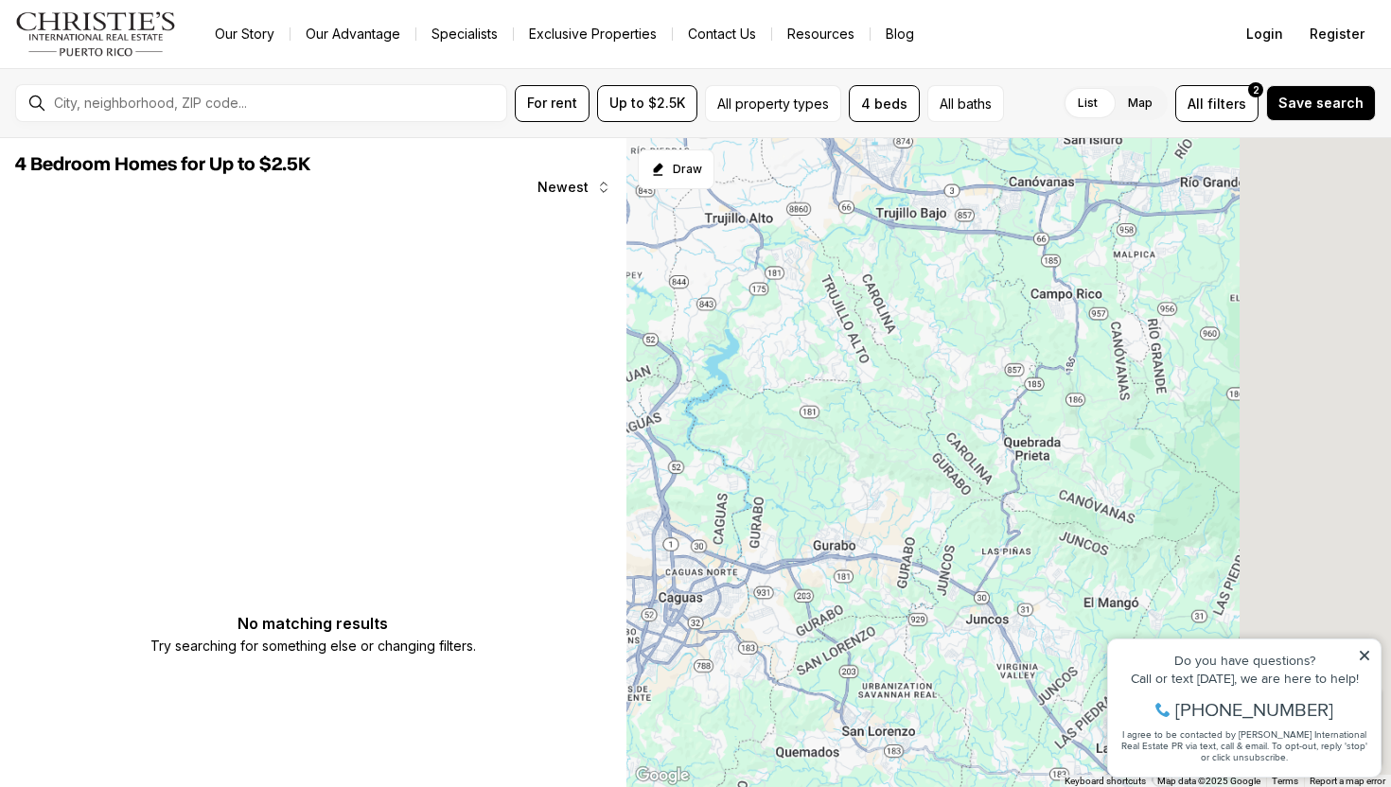
drag, startPoint x: 1105, startPoint y: 267, endPoint x: 887, endPoint y: 509, distance: 326.2
click at [887, 510] on div at bounding box center [1008, 463] width 765 height 650
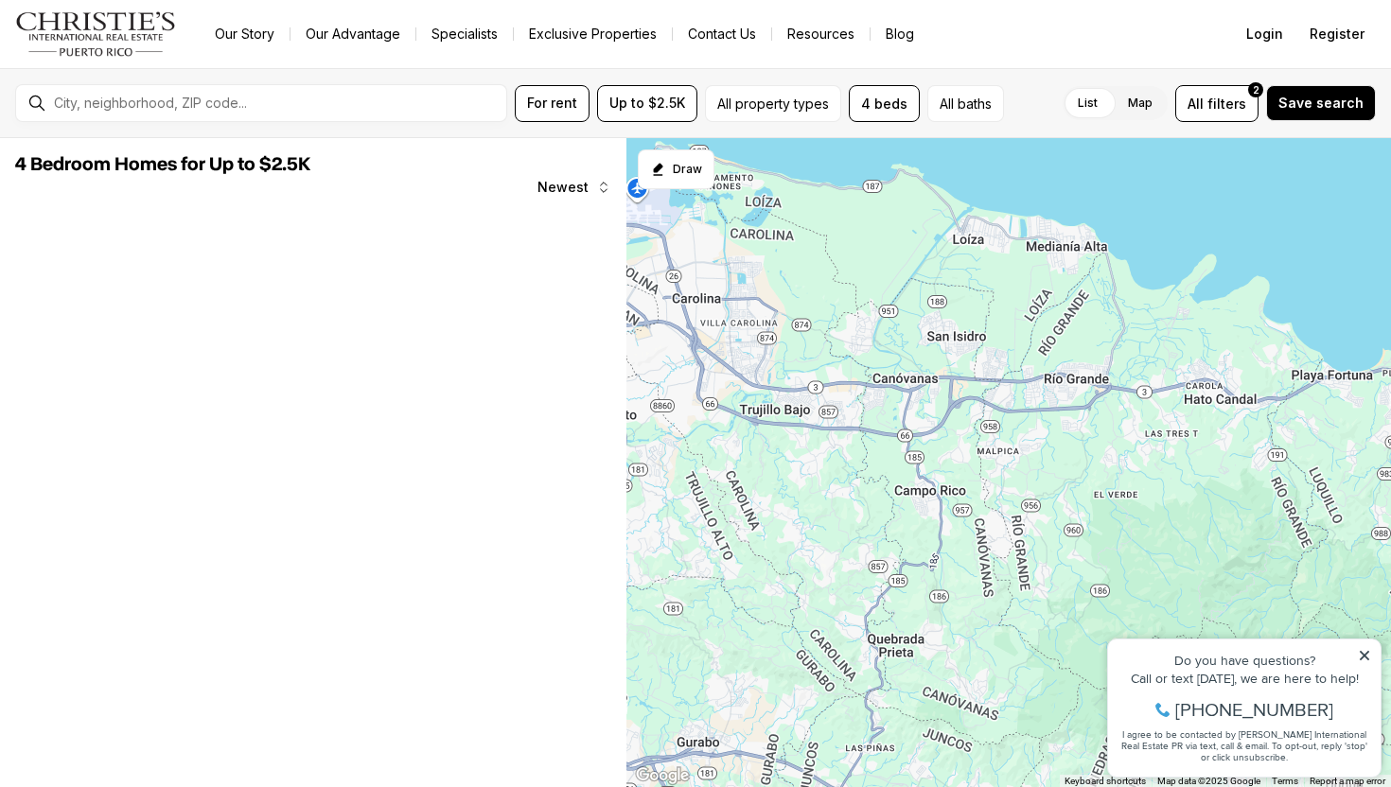
drag, startPoint x: 1024, startPoint y: 415, endPoint x: 926, endPoint y: 571, distance: 183.2
click at [926, 571] on div at bounding box center [1008, 463] width 765 height 650
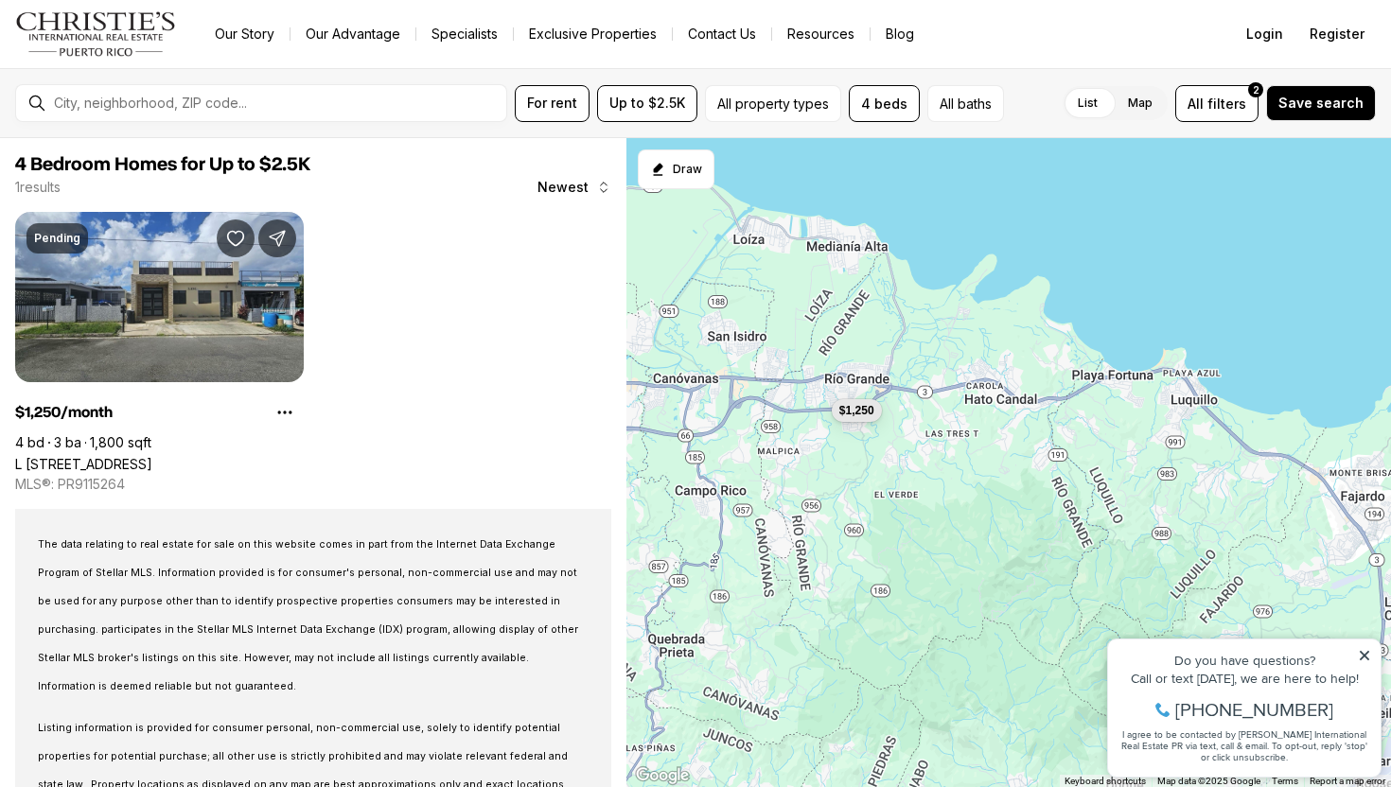
drag, startPoint x: 976, startPoint y: 564, endPoint x: 711, endPoint y: 510, distance: 270.3
click at [711, 513] on div "$1,250" at bounding box center [1008, 463] width 765 height 650
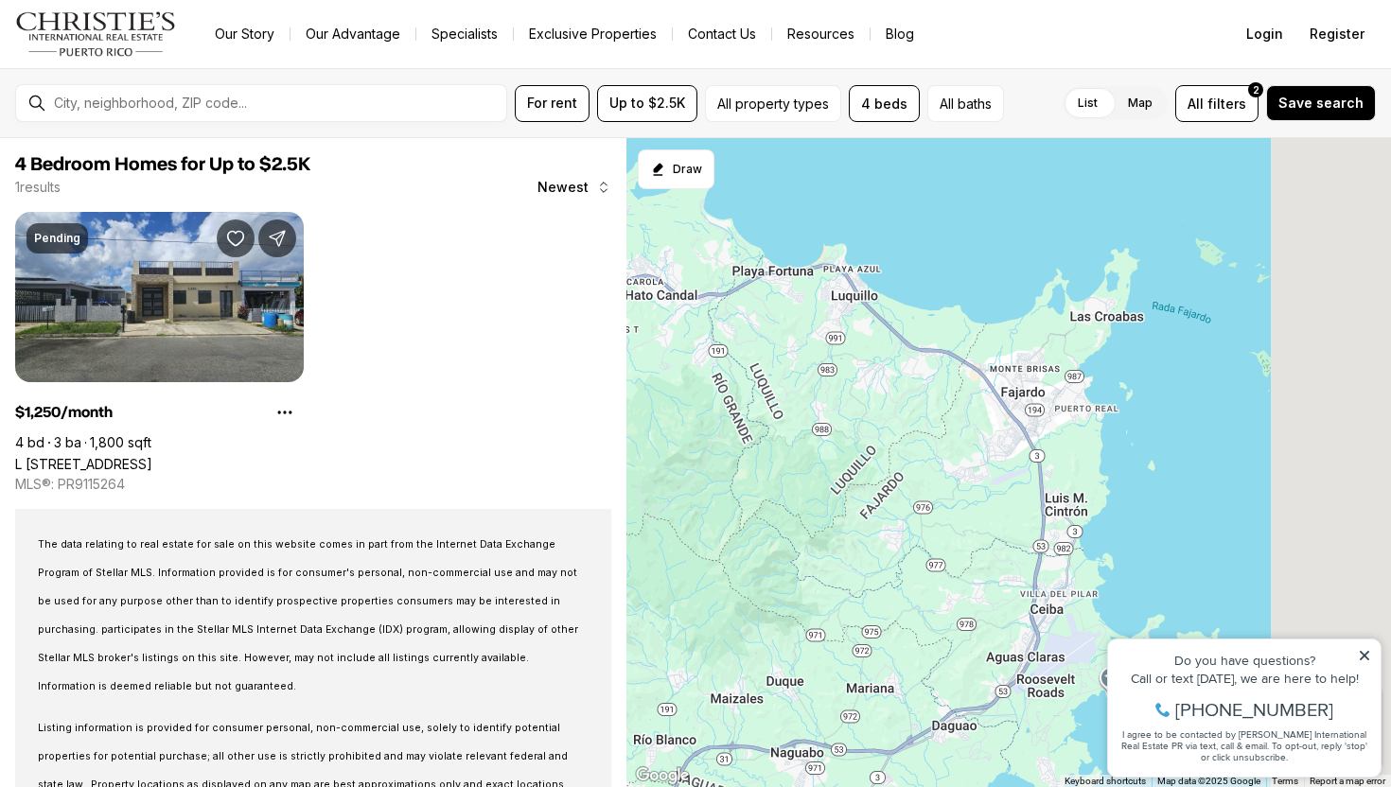
drag, startPoint x: 1023, startPoint y: 461, endPoint x: 746, endPoint y: 460, distance: 276.3
click at [746, 461] on div "$1,250" at bounding box center [1008, 463] width 765 height 650
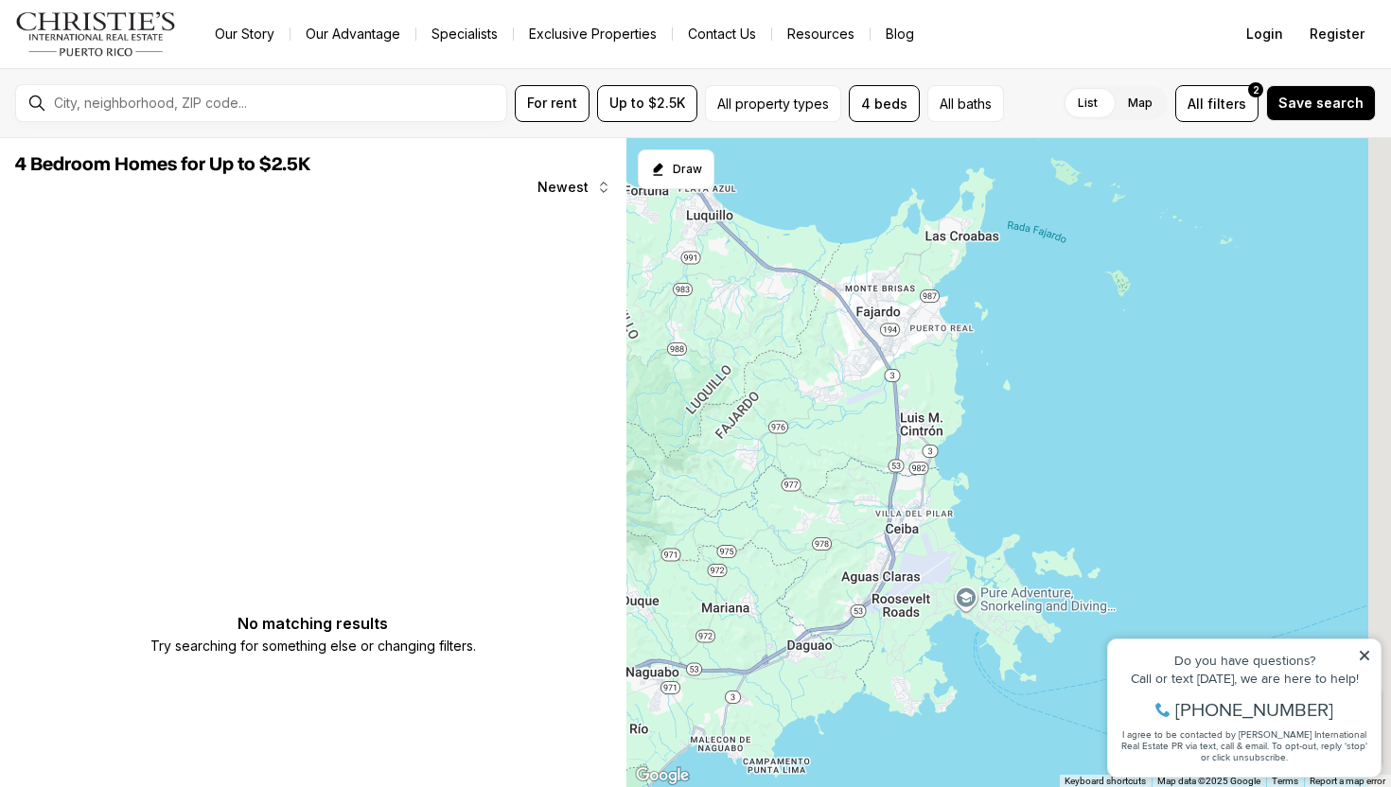
drag, startPoint x: 974, startPoint y: 497, endPoint x: 841, endPoint y: 415, distance: 156.3
click at [841, 415] on div at bounding box center [1008, 463] width 765 height 650
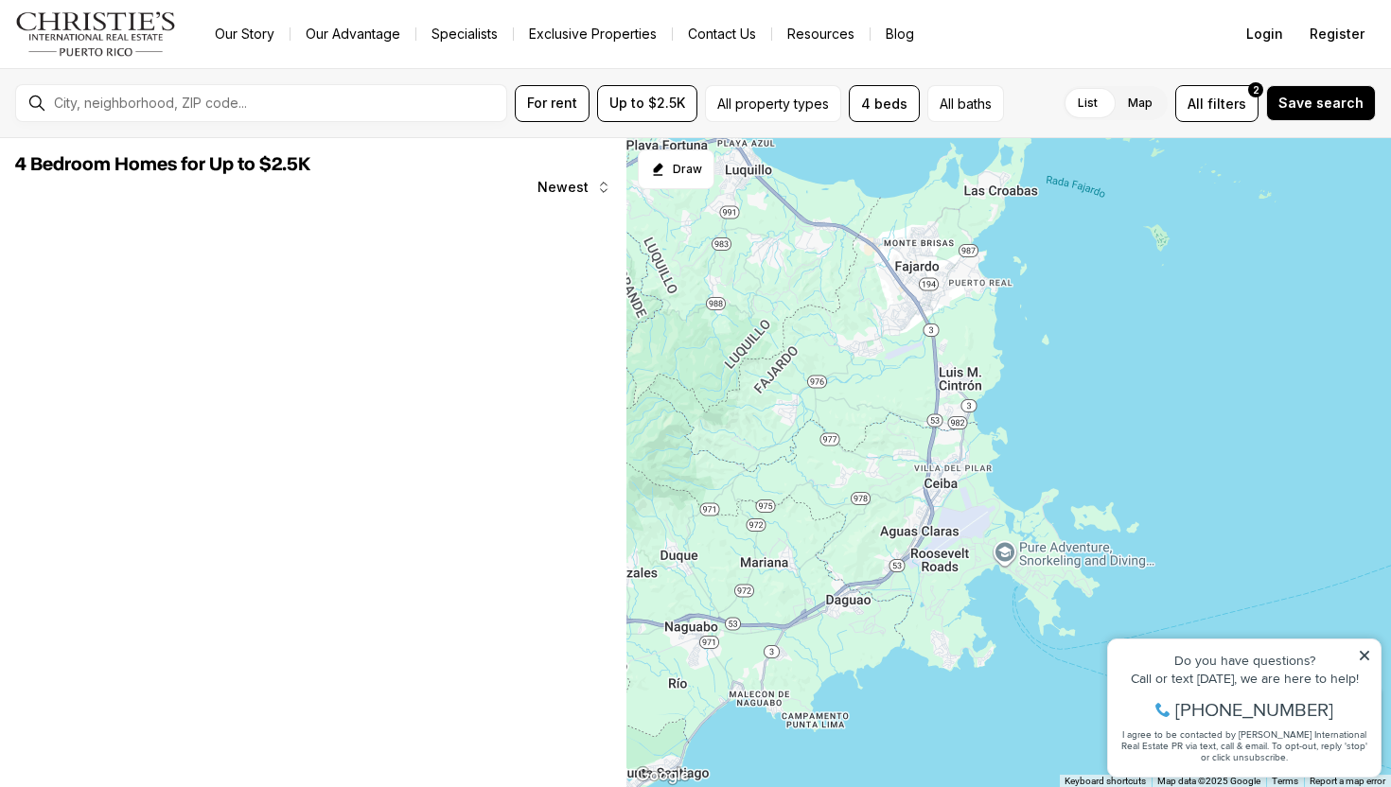
drag, startPoint x: 891, startPoint y: 365, endPoint x: 965, endPoint y: 293, distance: 103.0
click at [965, 293] on div at bounding box center [1008, 463] width 765 height 650
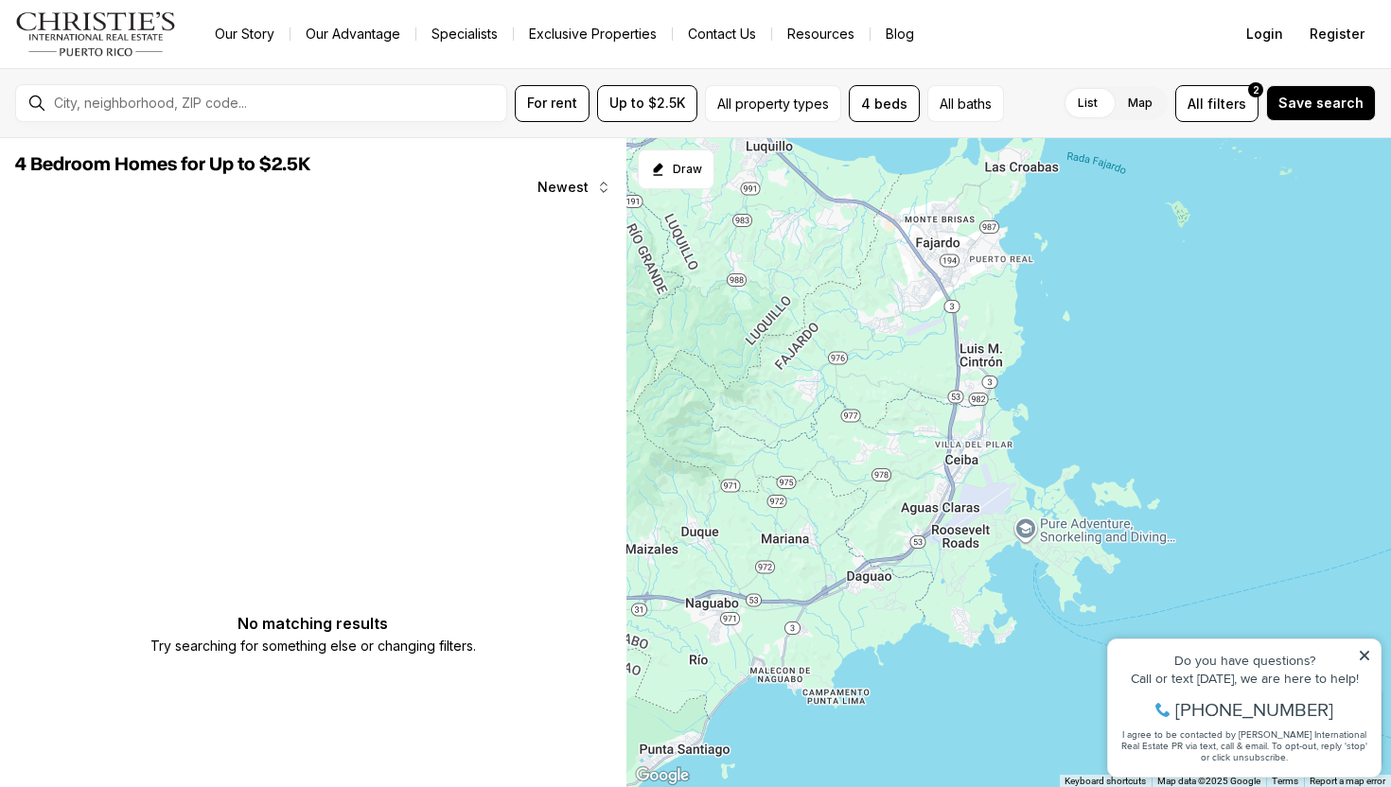
drag, startPoint x: 731, startPoint y: 350, endPoint x: 1104, endPoint y: 470, distance: 391.7
click at [1100, 466] on div at bounding box center [1008, 463] width 765 height 650
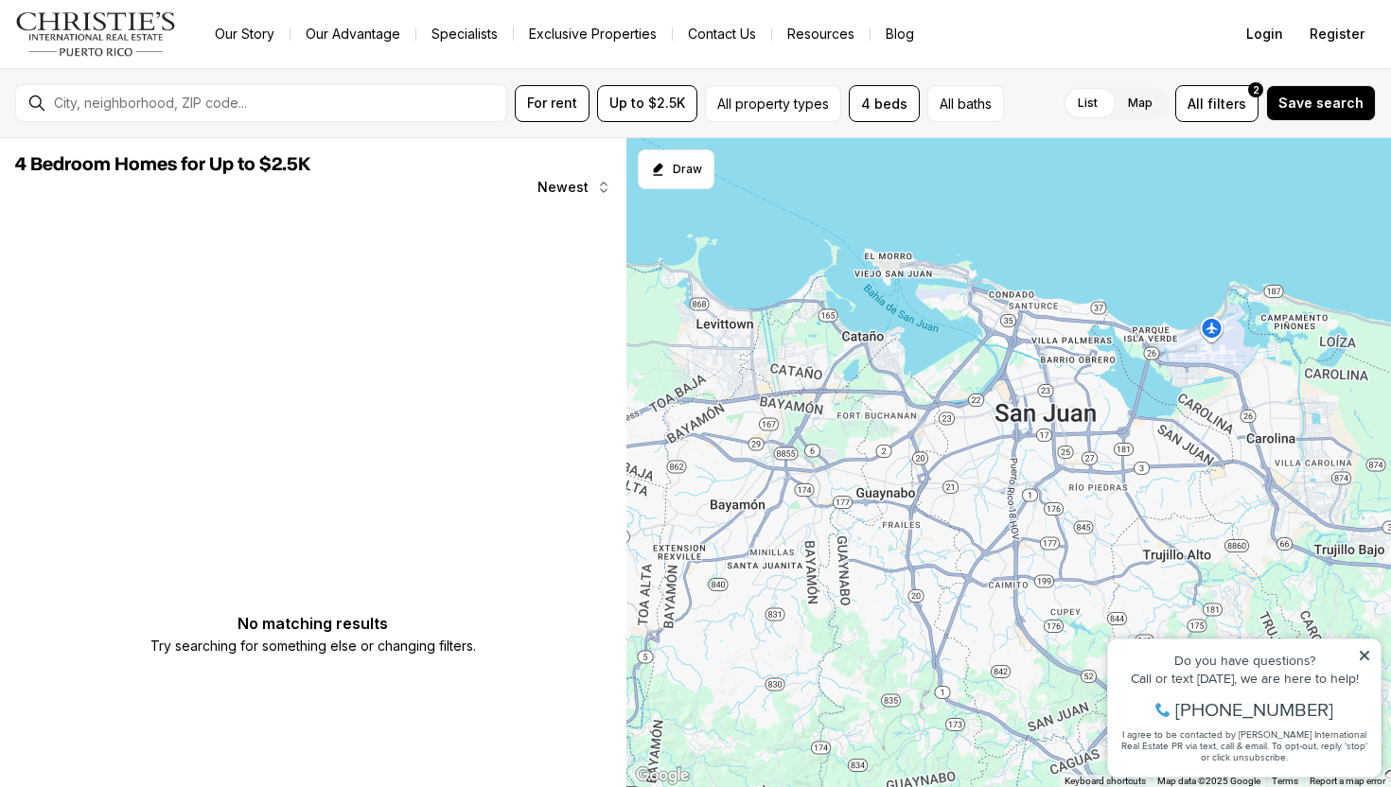
drag, startPoint x: 874, startPoint y: 412, endPoint x: 1015, endPoint y: 416, distance: 141.0
click at [1015, 417] on div at bounding box center [1008, 463] width 765 height 650
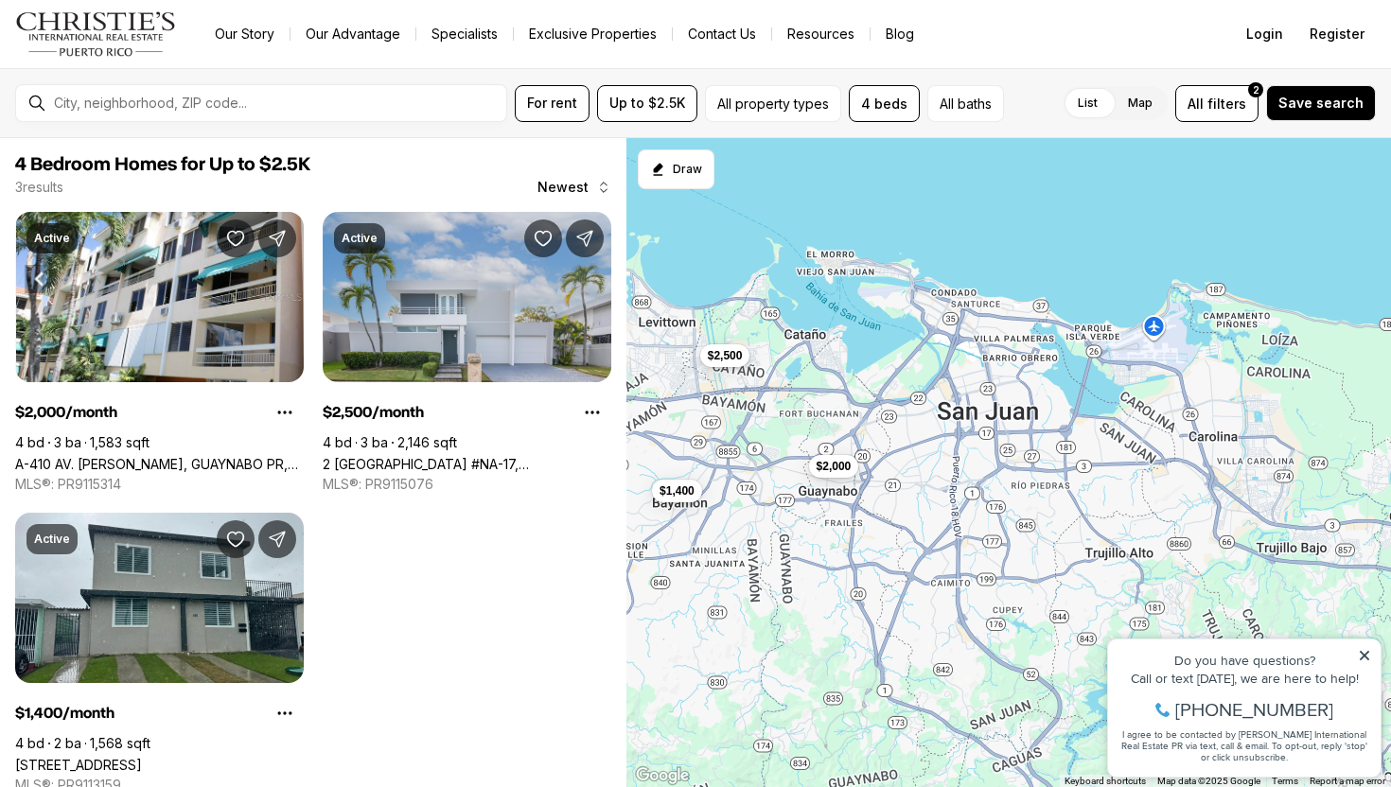
drag, startPoint x: 941, startPoint y: 269, endPoint x: 816, endPoint y: 256, distance: 126.4
click at [816, 256] on div "$2,000 $2,500 $1,400" at bounding box center [1008, 463] width 765 height 650
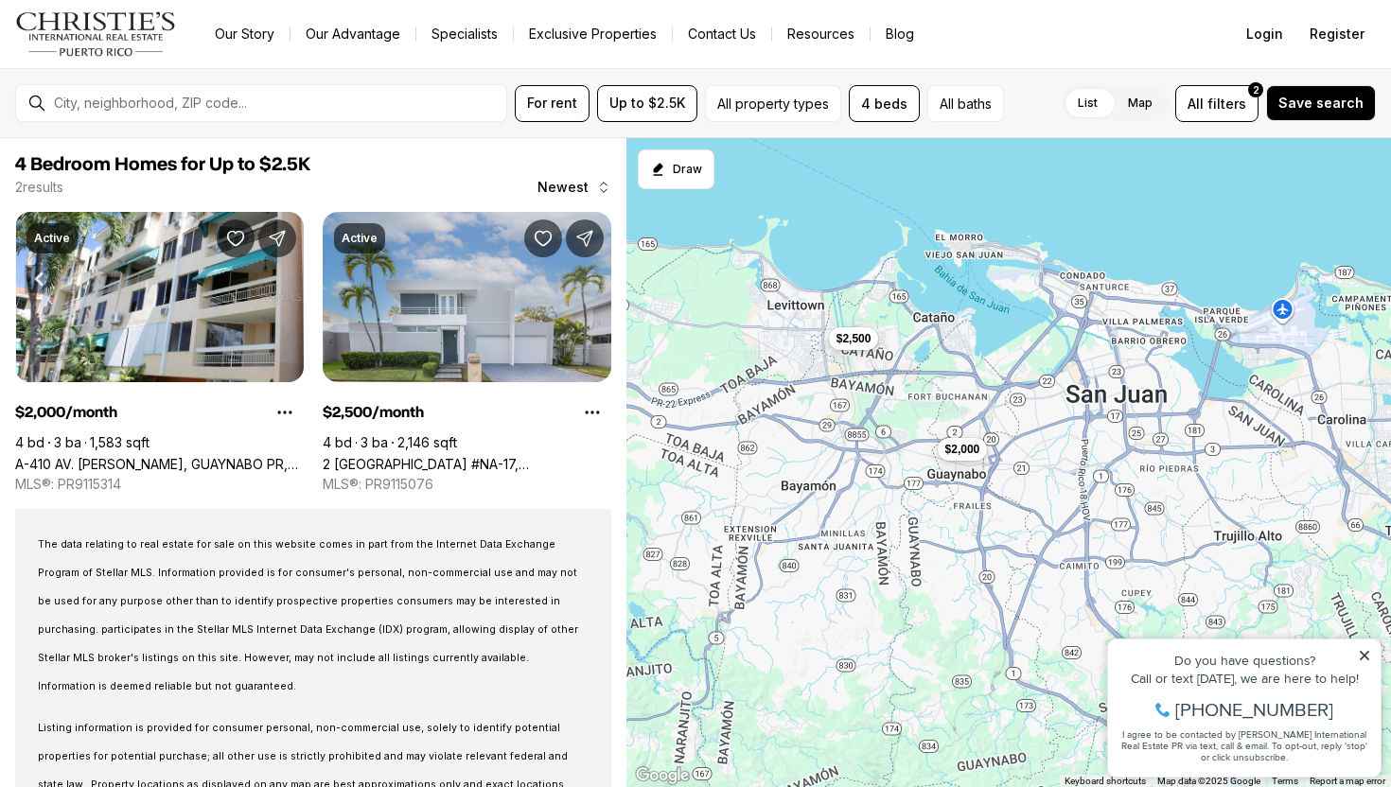
drag, startPoint x: 845, startPoint y: 225, endPoint x: 1041, endPoint y: 223, distance: 195.9
click at [1042, 224] on div "$2,000 $2,500" at bounding box center [1008, 463] width 765 height 650
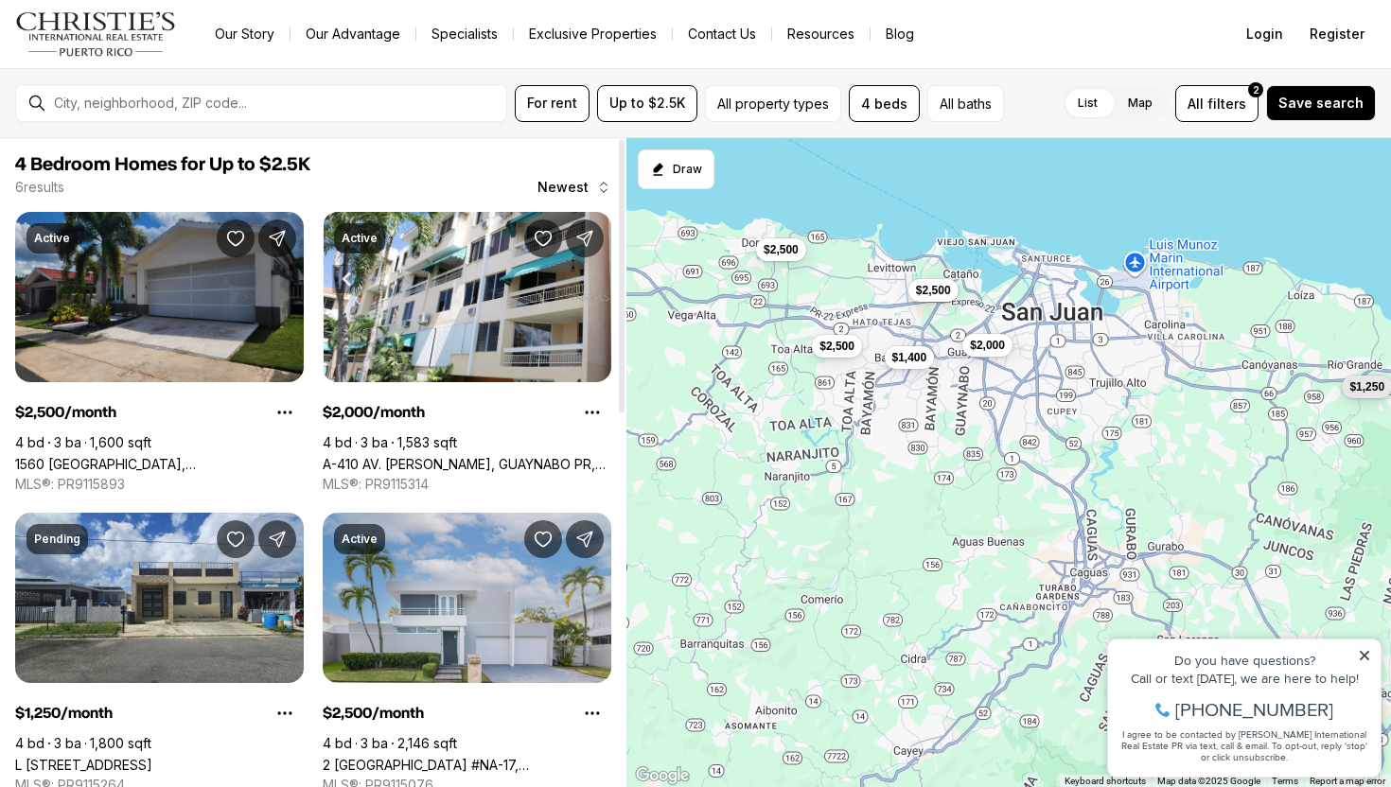
click at [225, 456] on link "1560 [GEOGRAPHIC_DATA], [GEOGRAPHIC_DATA], 00953" at bounding box center [159, 464] width 289 height 16
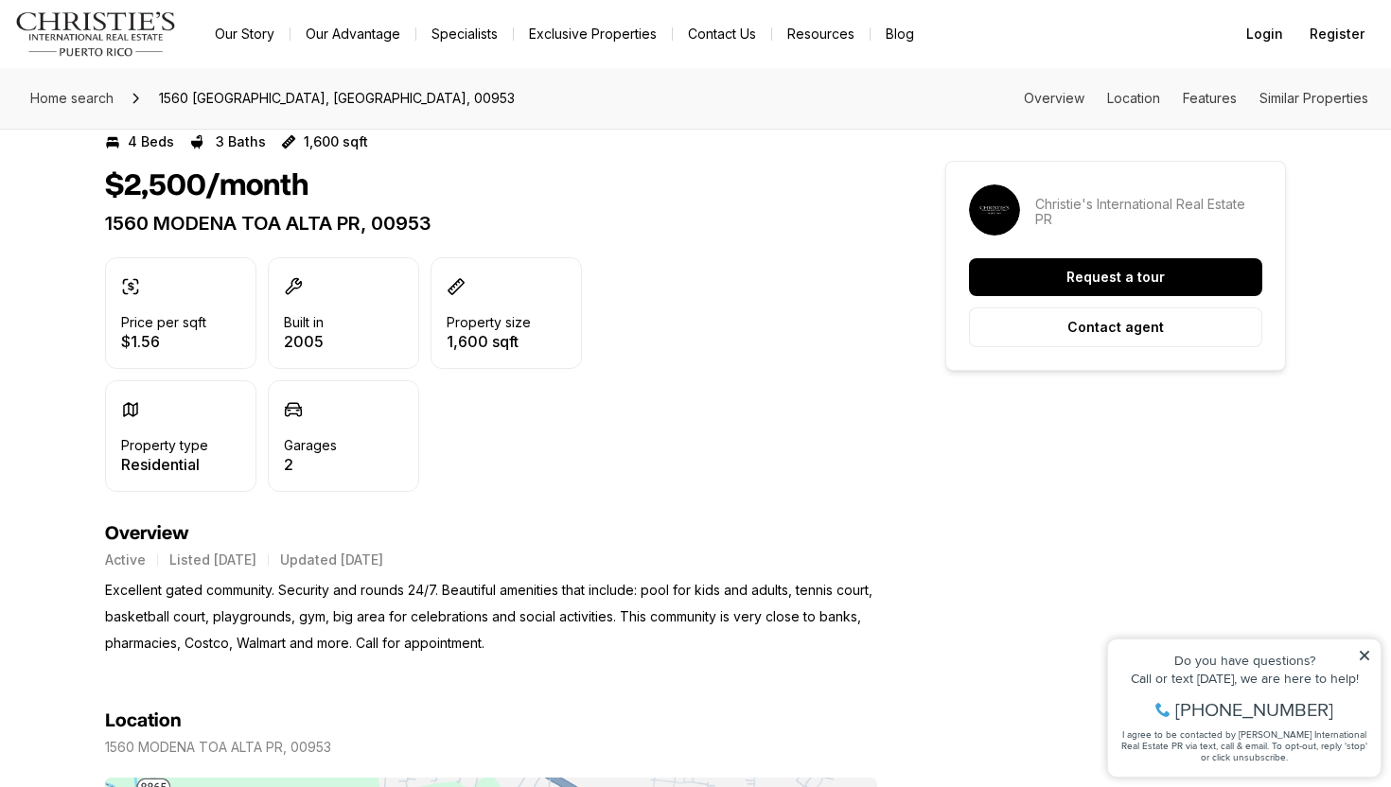
scroll to position [521, 0]
